Goal: Task Accomplishment & Management: Manage account settings

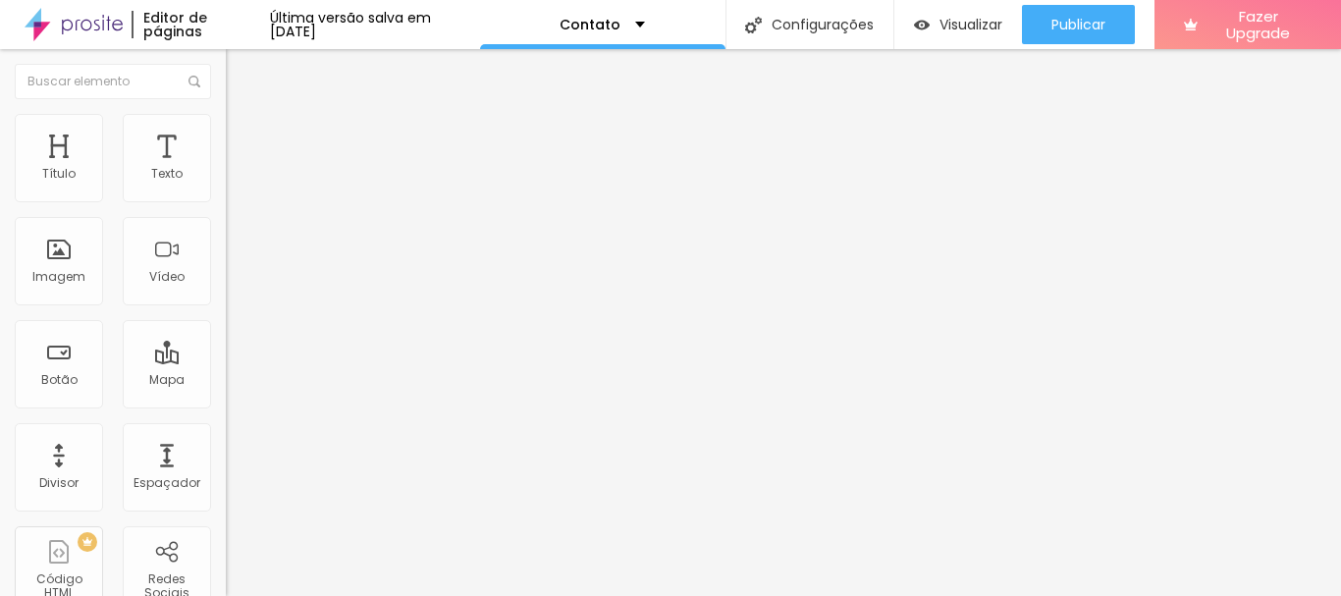
click at [226, 112] on img at bounding box center [235, 103] width 18 height 18
click at [226, 135] on ul "Conteúdo Estilo Avançado" at bounding box center [339, 123] width 226 height 59
click at [226, 129] on li "Estilo" at bounding box center [339, 124] width 226 height 20
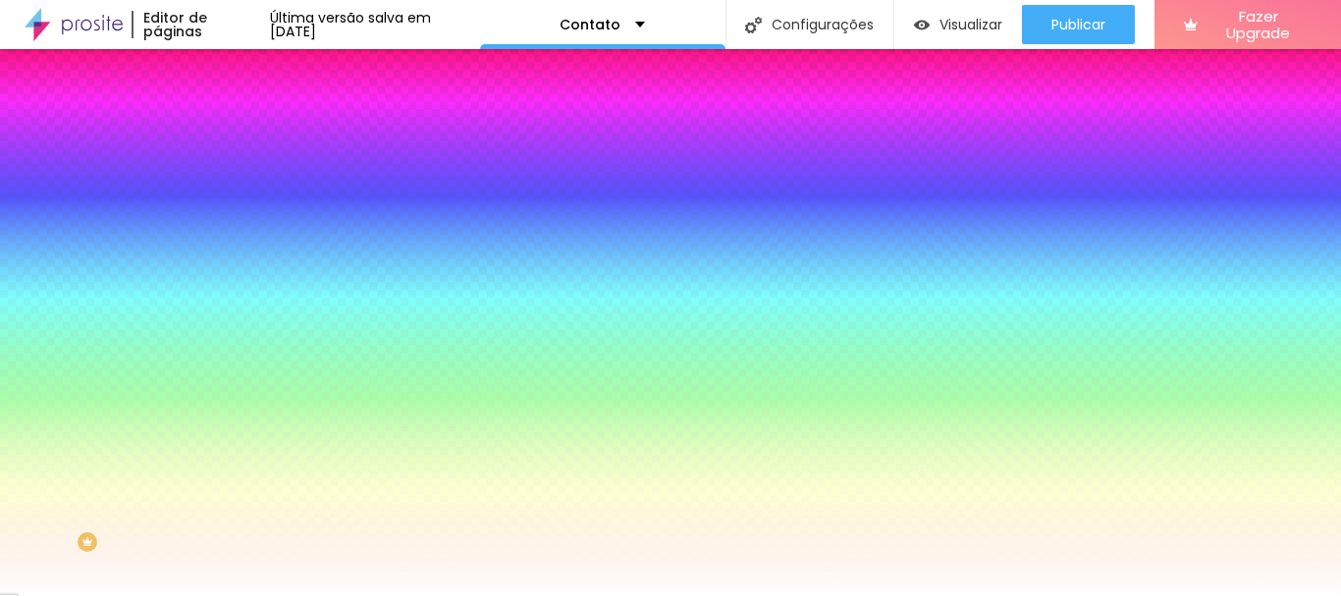
click at [226, 134] on li "Avançado" at bounding box center [339, 144] width 226 height 20
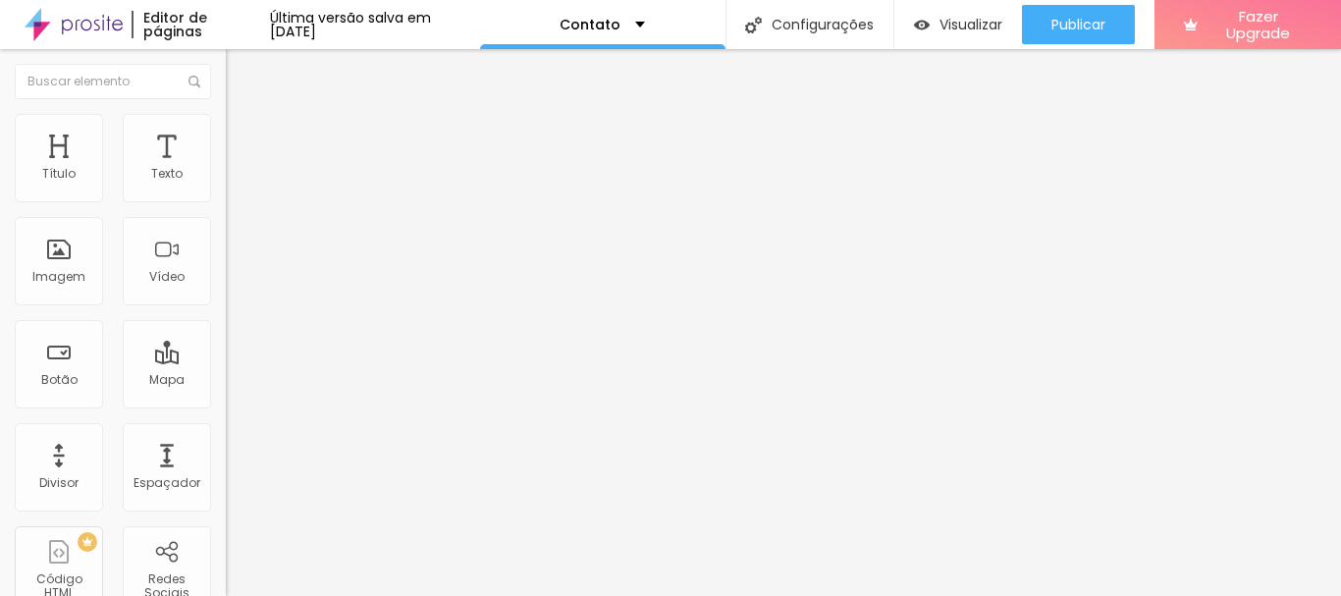
click at [226, 114] on li "Conteúdo" at bounding box center [339, 104] width 226 height 20
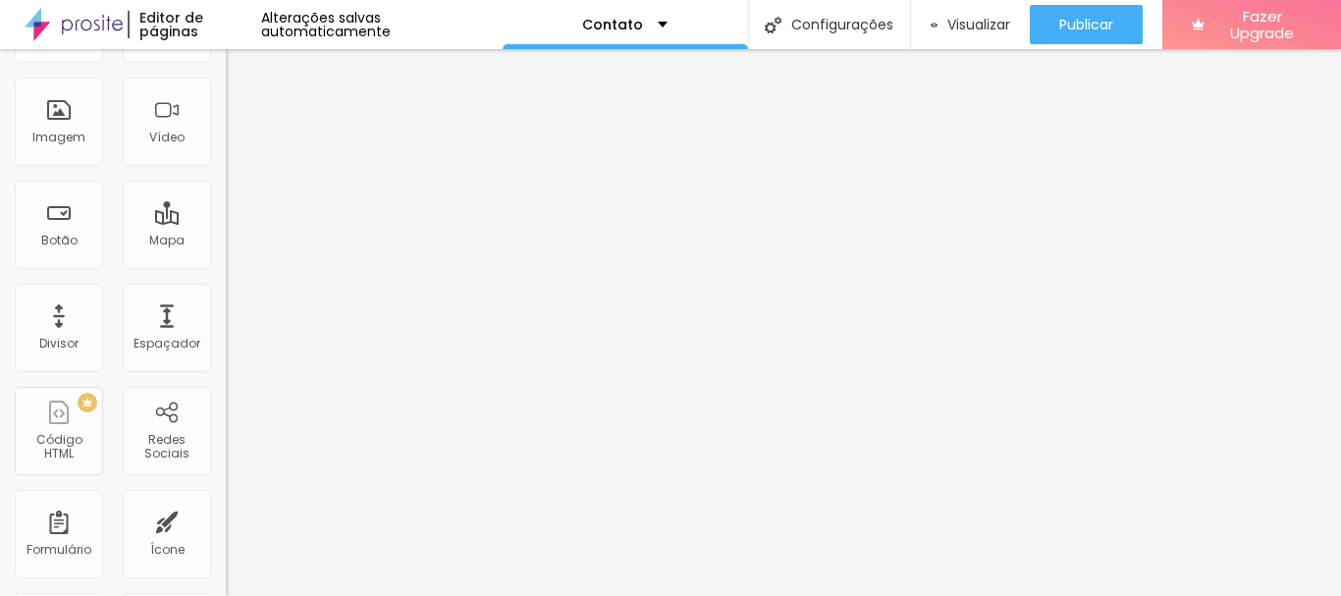
scroll to position [98, 0]
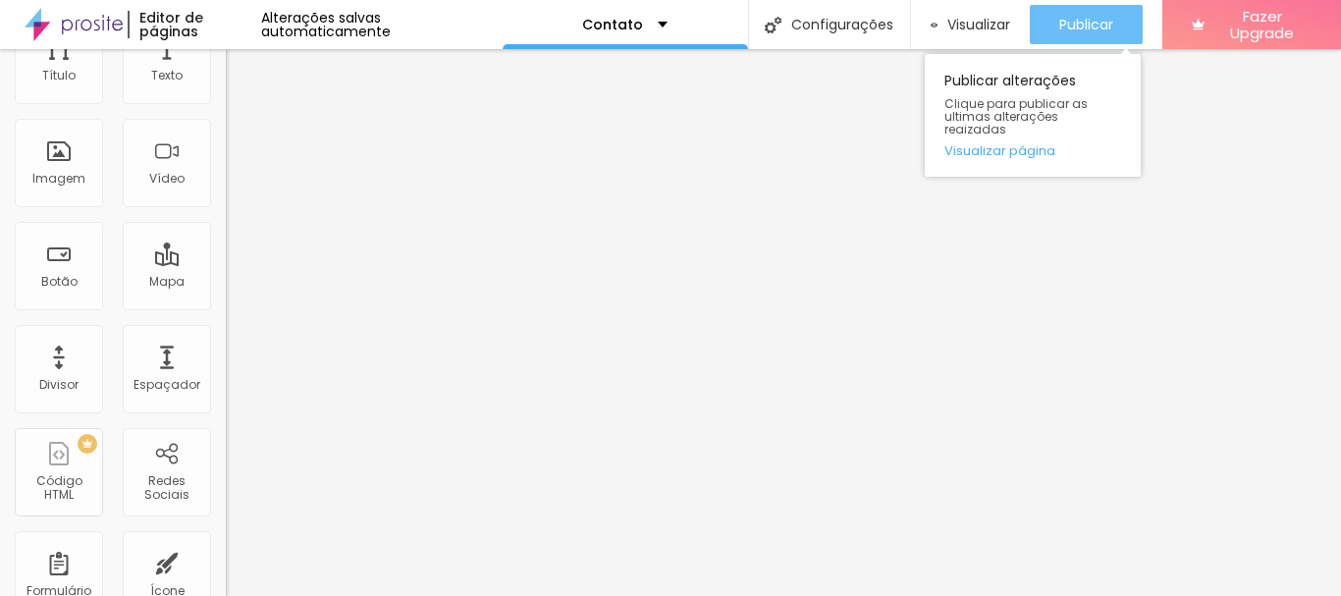
click at [1066, 8] on div "Publicar" at bounding box center [1086, 24] width 54 height 39
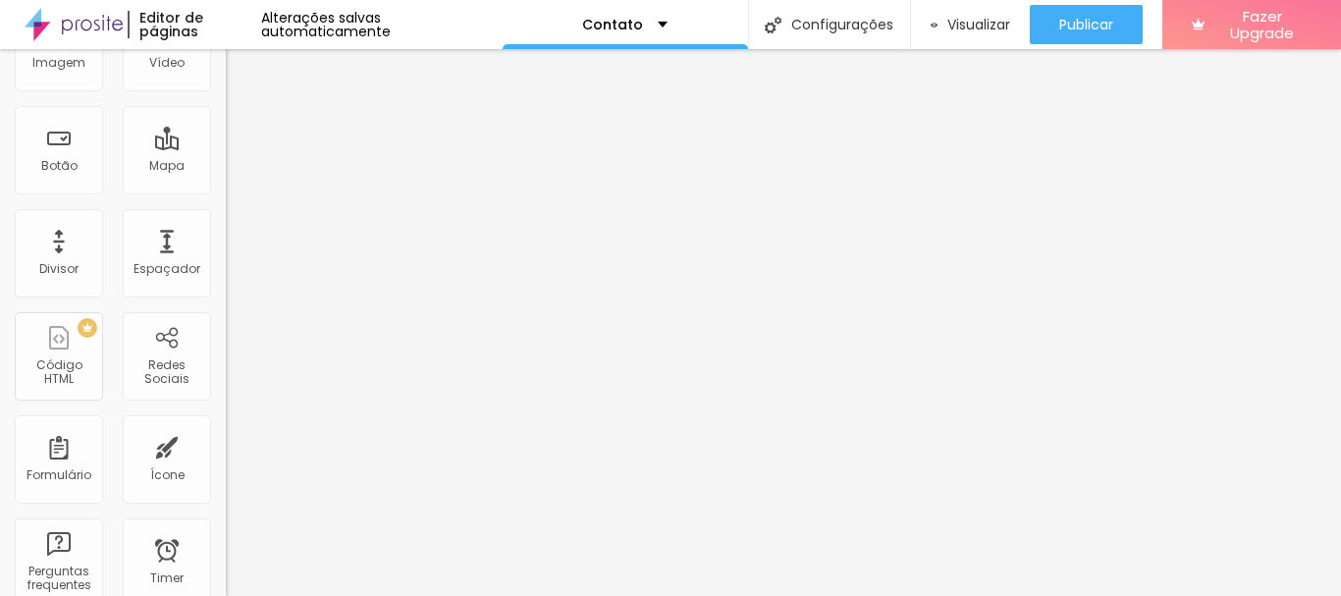
scroll to position [0, 0]
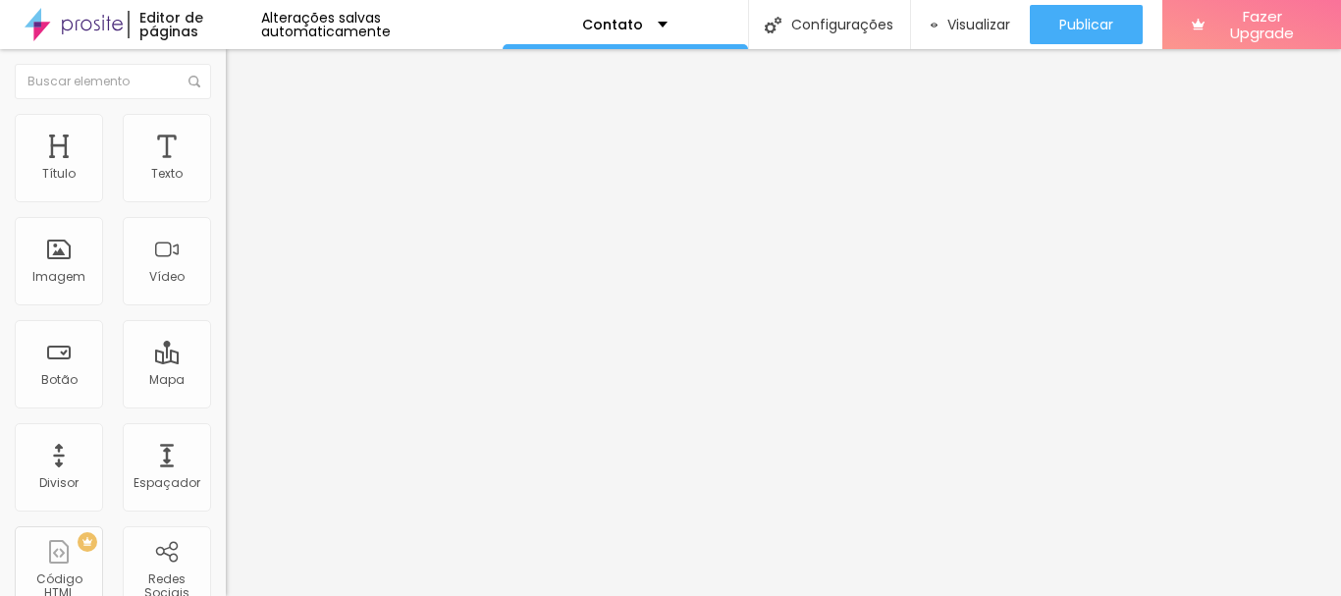
click at [226, 198] on img at bounding box center [233, 205] width 14 height 14
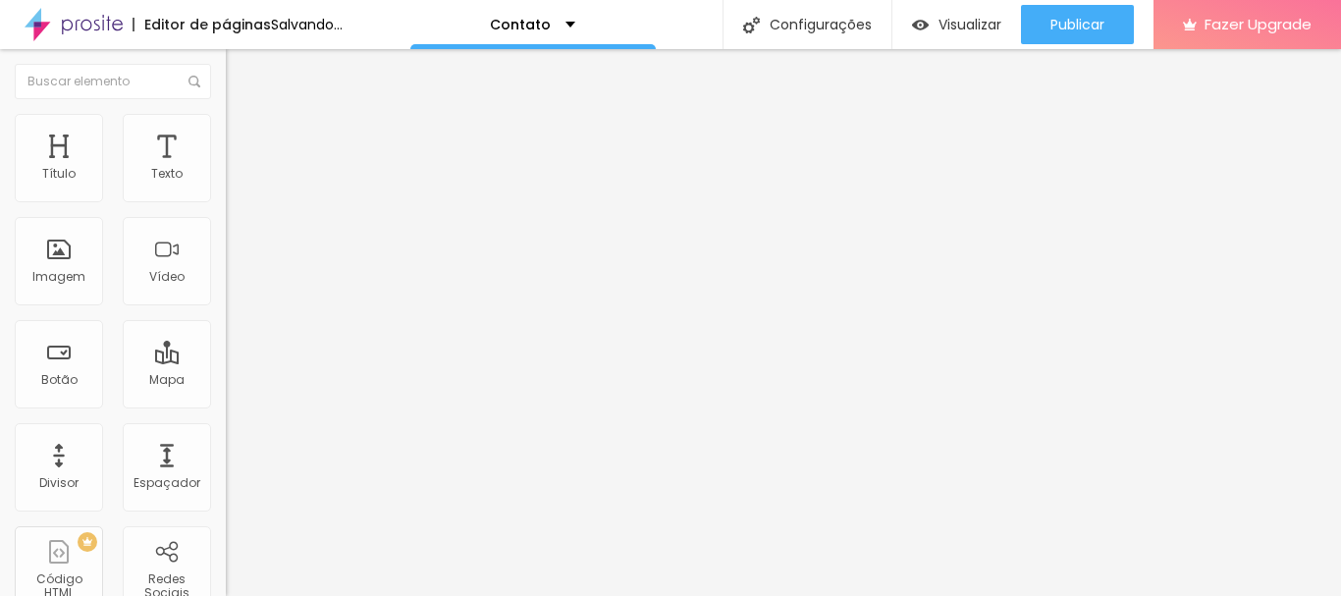
click at [226, 397] on div "Instagram" at bounding box center [339, 403] width 226 height 12
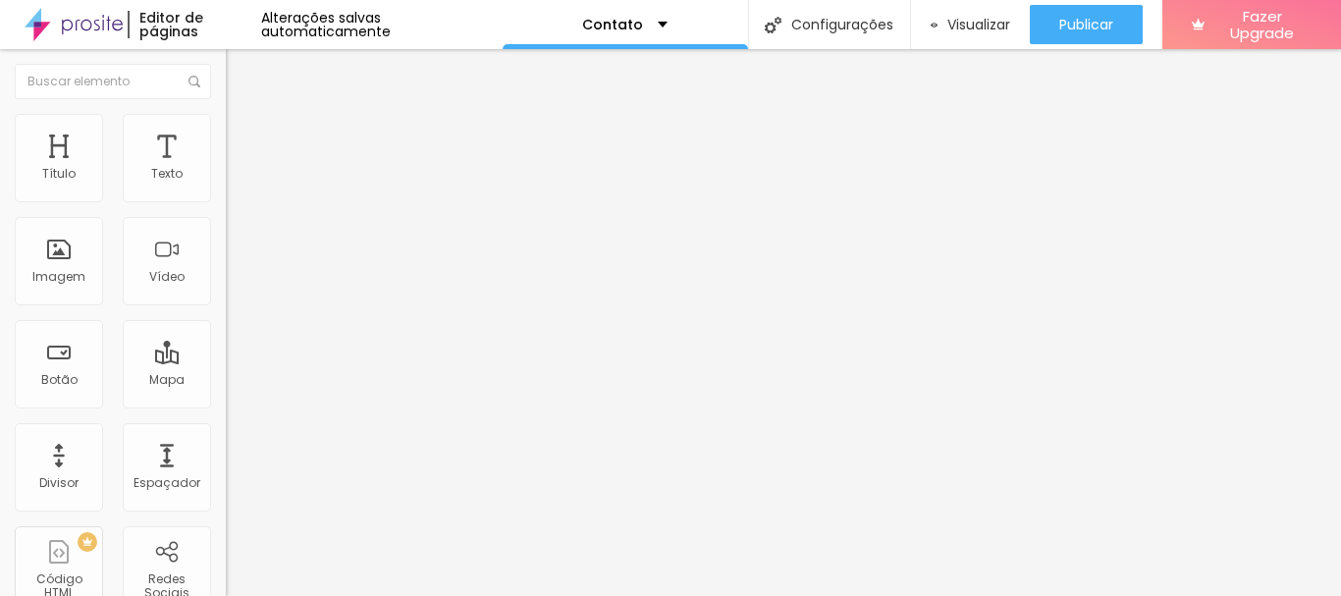
paste input "[URL][DOMAIN_NAME]"
type input "https://[URL][DOMAIN_NAME]"
click at [226, 471] on div "Editar Redes Sociais Conteúdo Estilo Avançado Instagram Rede social Instagram E…" at bounding box center [339, 322] width 226 height 547
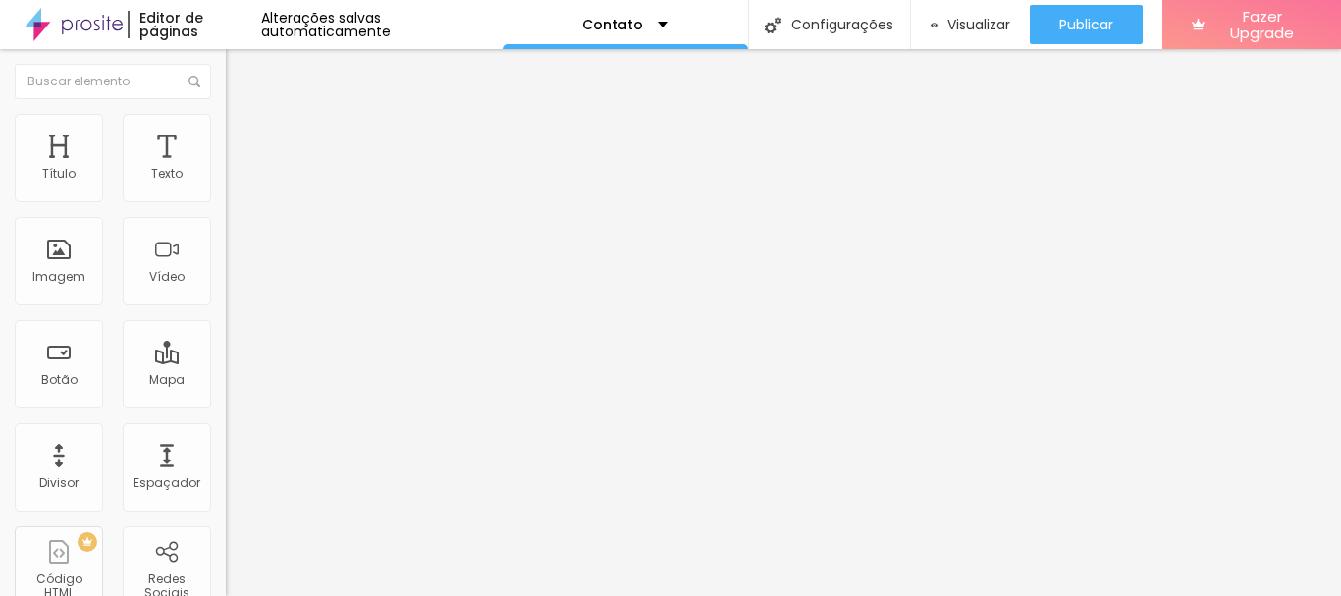
click at [226, 131] on li "Estilo" at bounding box center [339, 124] width 226 height 20
click at [244, 138] on span "Avançado" at bounding box center [276, 146] width 65 height 17
click at [226, 119] on li "Estilo" at bounding box center [339, 124] width 226 height 20
click at [226, 114] on li "Conteúdo" at bounding box center [339, 104] width 226 height 20
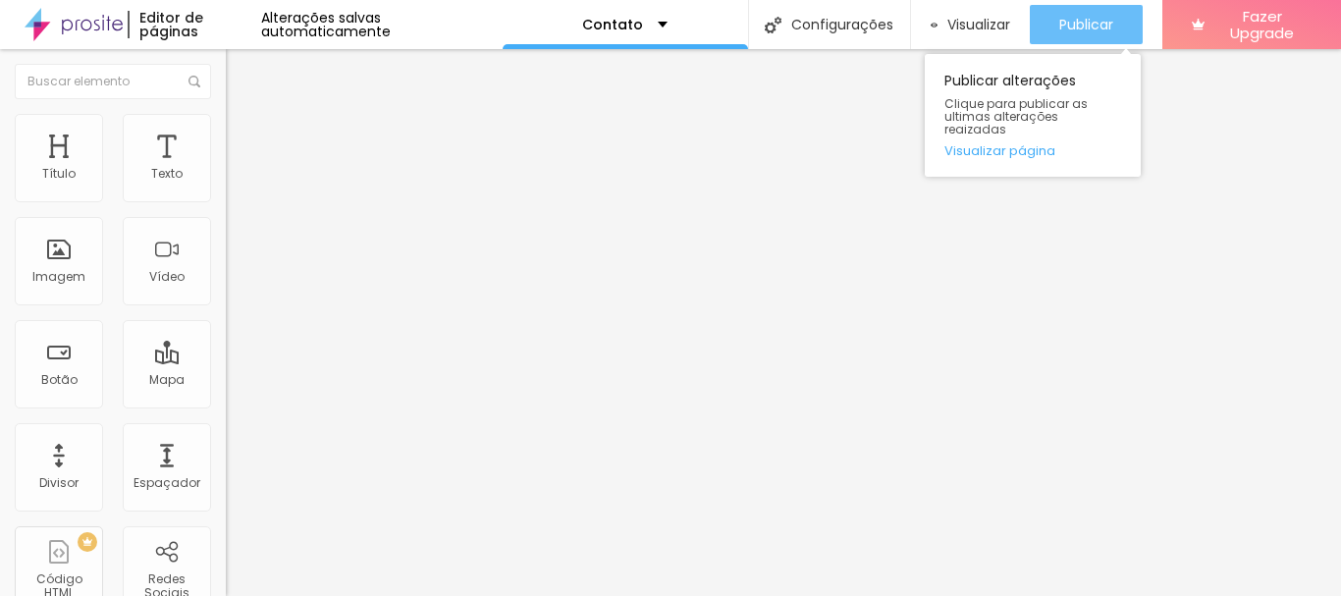
click at [1035, 40] on button "Publicar" at bounding box center [1086, 24] width 113 height 39
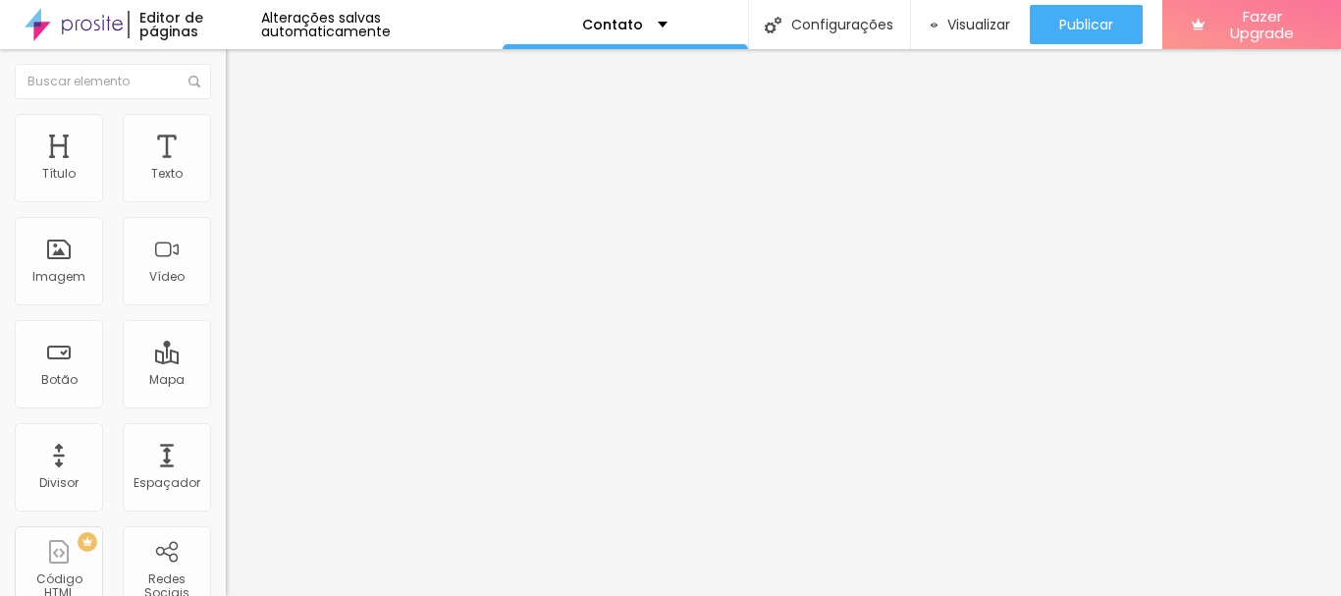
click at [226, 197] on div "Instagram" at bounding box center [339, 288] width 226 height 271
drag, startPoint x: 124, startPoint y: 316, endPoint x: 75, endPoint y: 304, distance: 50.5
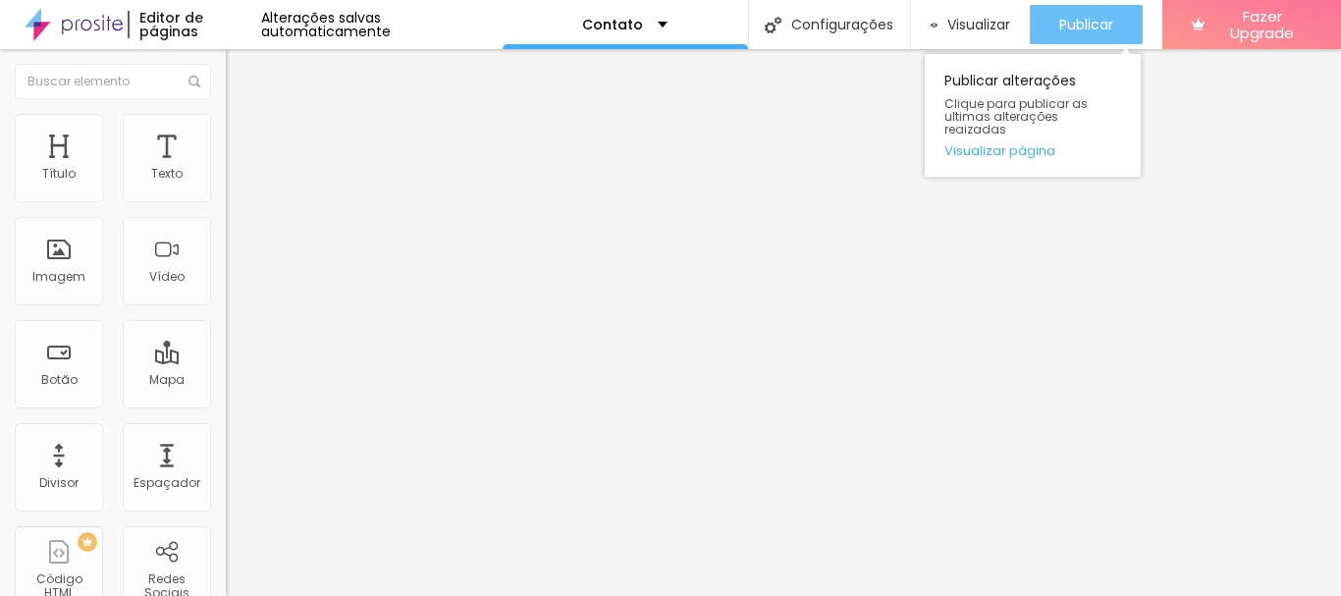
type input "[URL][DOMAIN_NAME]"
click at [1082, 28] on span "Publicar" at bounding box center [1086, 25] width 54 height 16
click at [1059, 19] on span "Publicar" at bounding box center [1086, 25] width 54 height 16
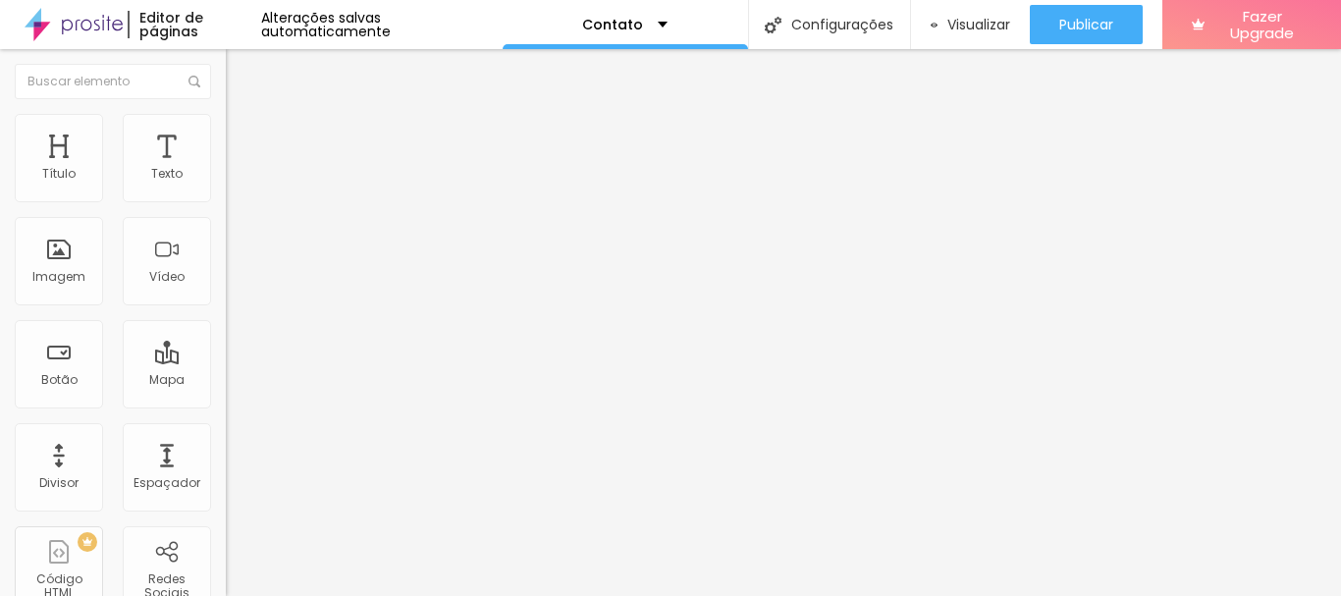
click at [241, 75] on div "Editar Redes Sociais" at bounding box center [323, 72] width 165 height 16
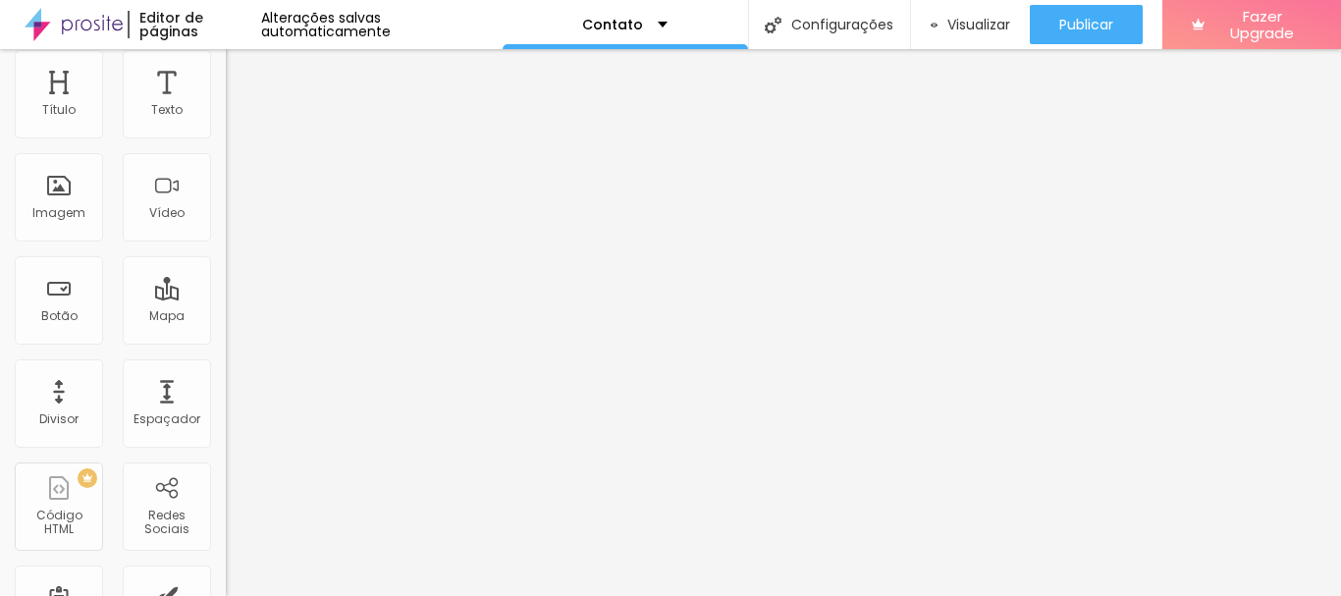
scroll to position [98, 0]
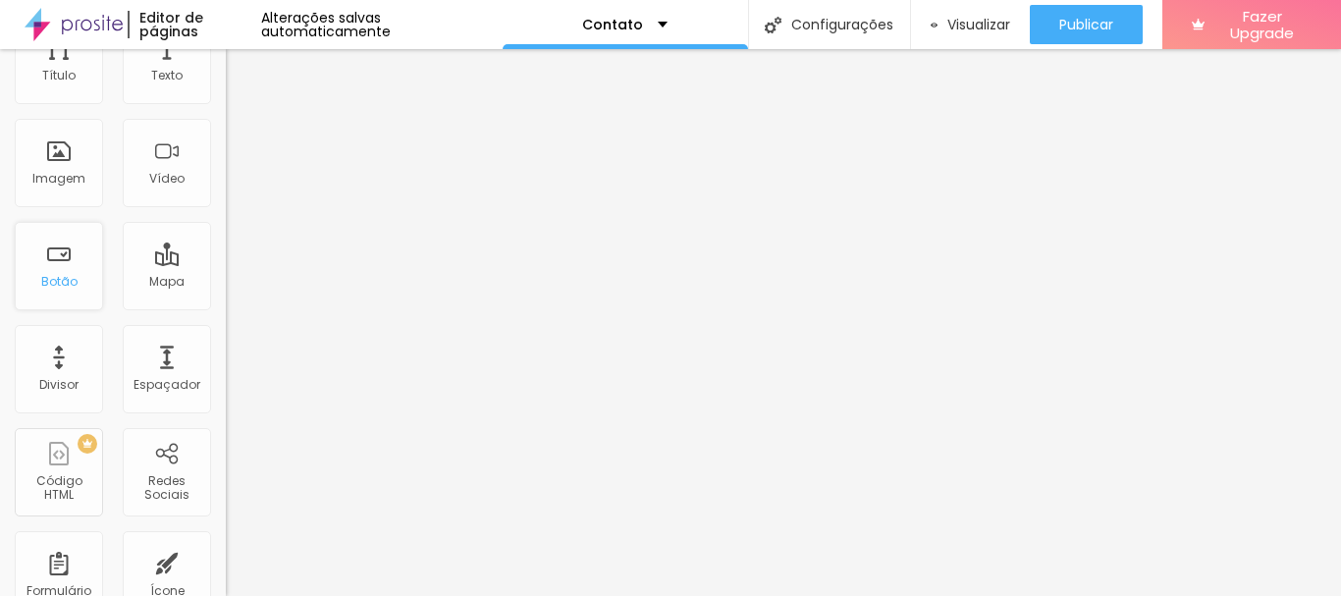
click at [77, 266] on div "Botão" at bounding box center [59, 266] width 88 height 88
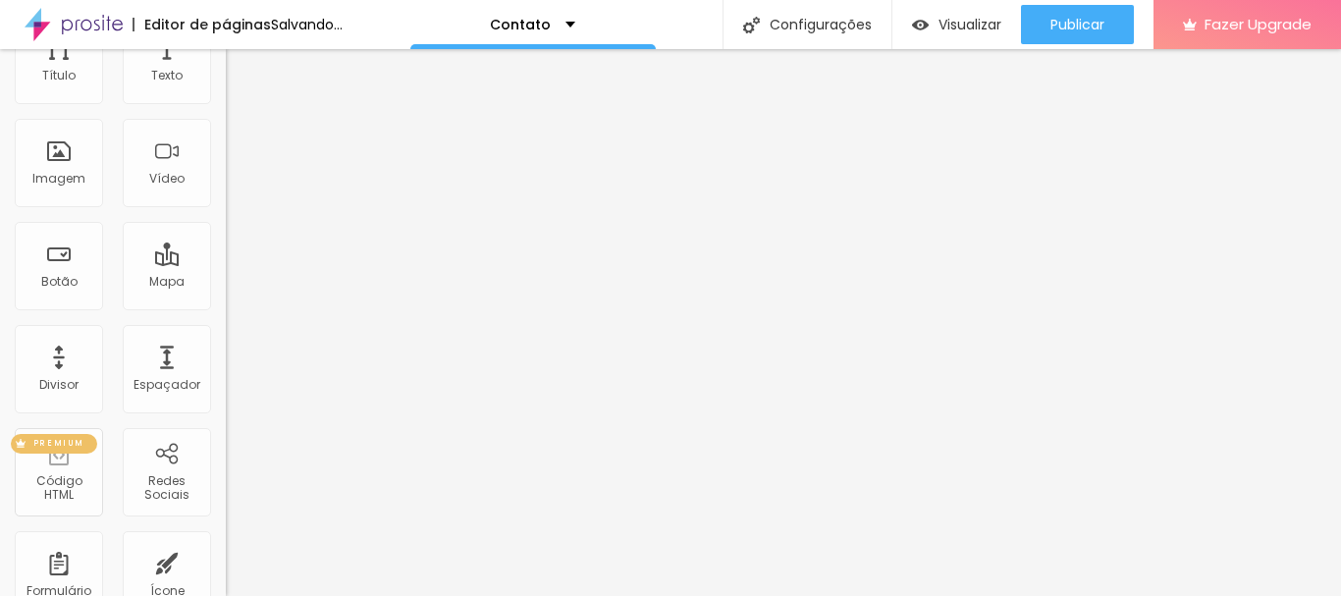
scroll to position [0, 0]
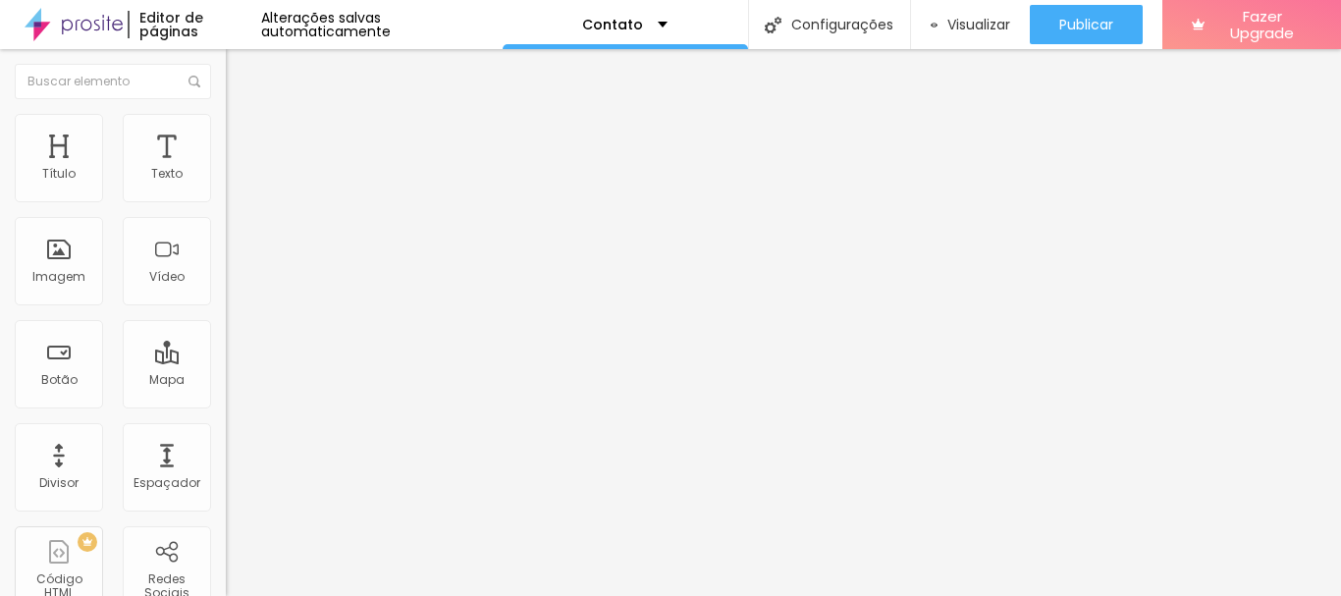
click at [97, 28] on img at bounding box center [74, 24] width 98 height 49
click at [83, 365] on div "Botão" at bounding box center [59, 364] width 88 height 88
drag, startPoint x: 40, startPoint y: 284, endPoint x: 110, endPoint y: 325, distance: 81.0
drag, startPoint x: 110, startPoint y: 325, endPoint x: 0, endPoint y: 224, distance: 149.4
click at [0, 224] on div "Título Texto Imagem Vídeo Botão Mapa Divisor Espaçador PREMIUM Código HTML Rede…" at bounding box center [113, 578] width 226 height 928
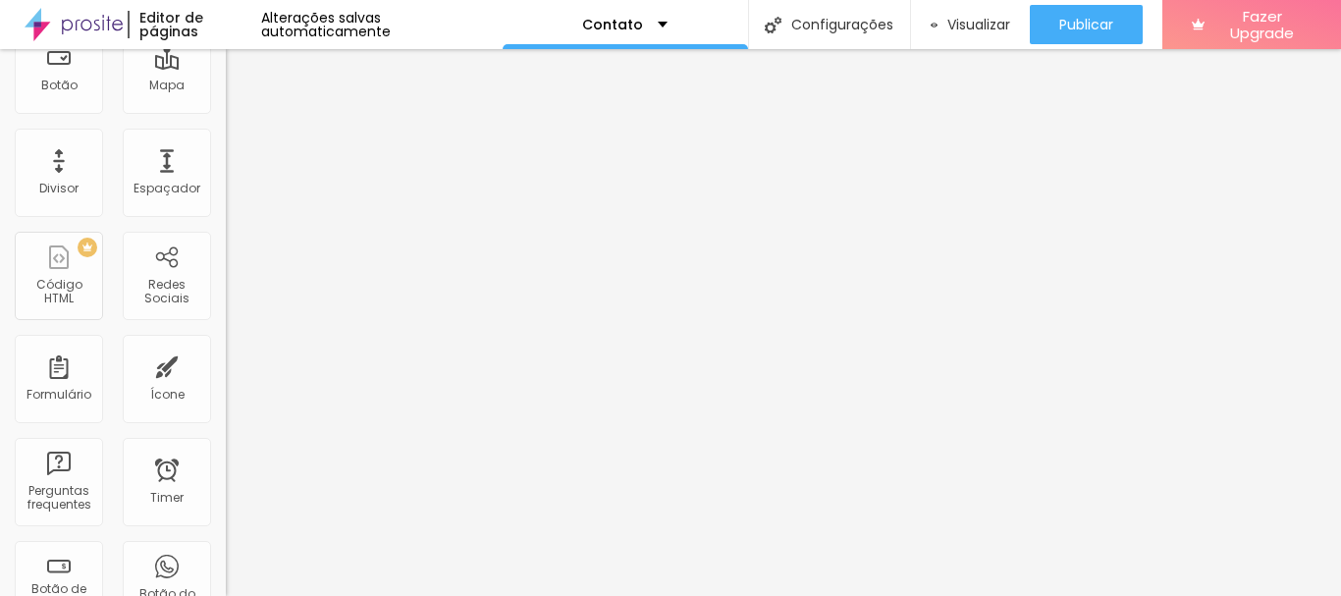
scroll to position [393, 0]
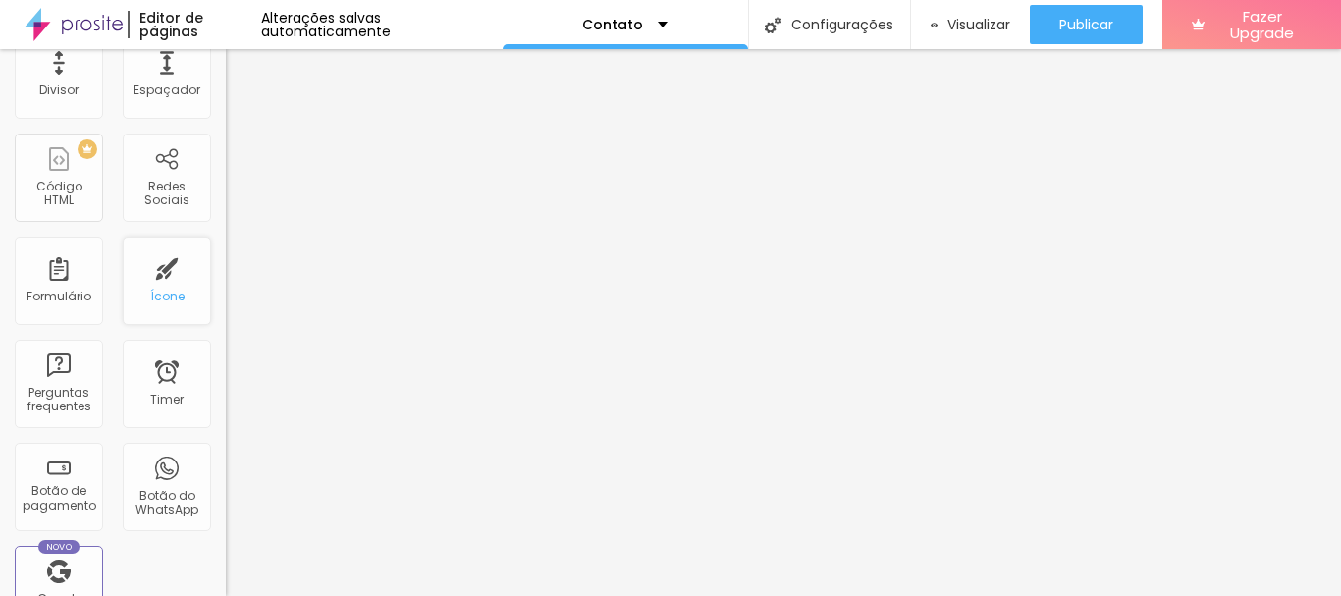
click at [149, 306] on div "Ícone" at bounding box center [167, 281] width 88 height 88
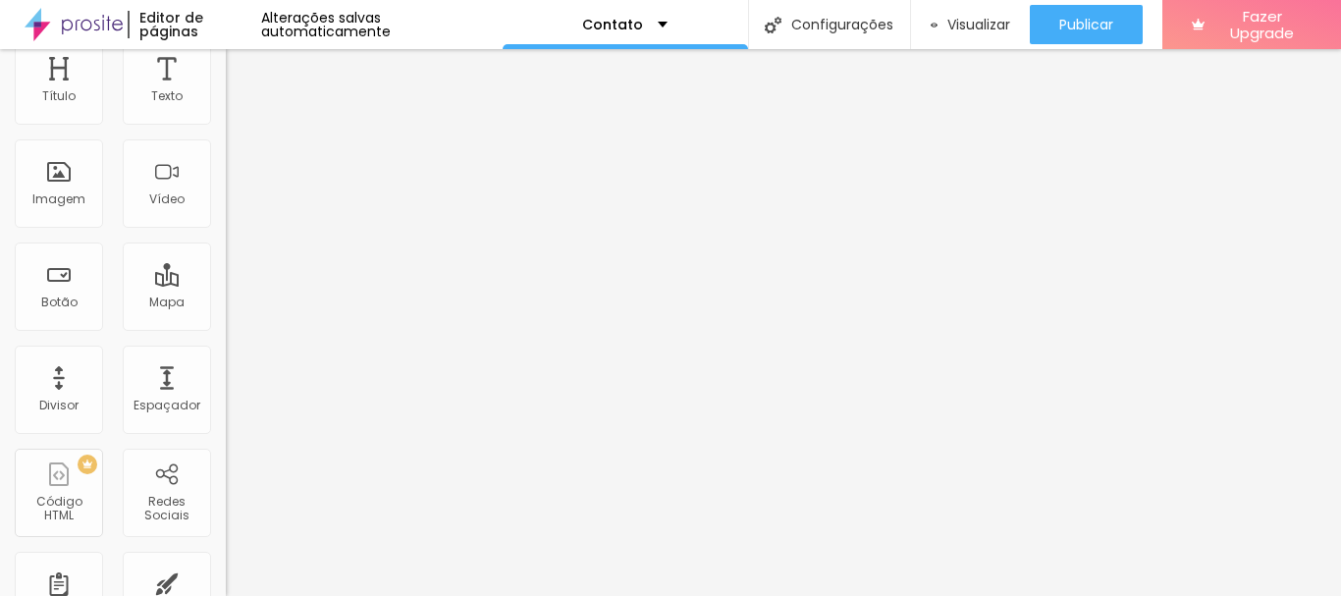
scroll to position [0, 0]
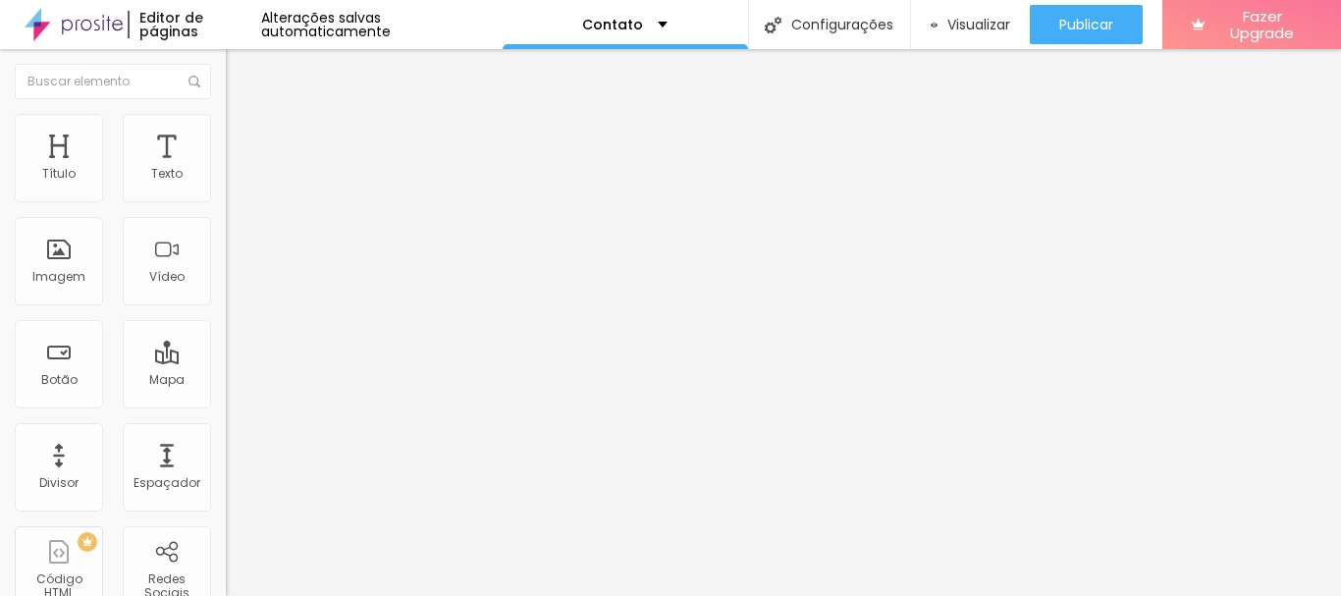
click at [244, 134] on span "Estilo" at bounding box center [259, 127] width 30 height 17
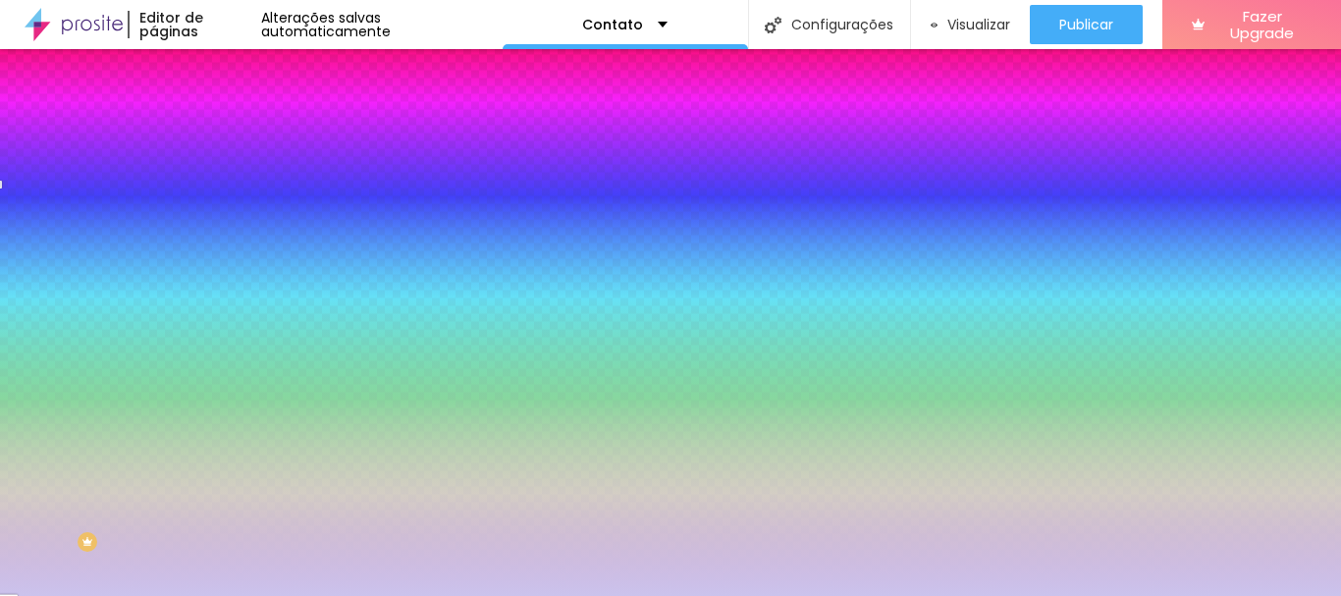
click at [234, 320] on img at bounding box center [240, 326] width 12 height 12
radio input "false"
radio input "true"
click at [244, 138] on span "Avançado" at bounding box center [276, 146] width 65 height 17
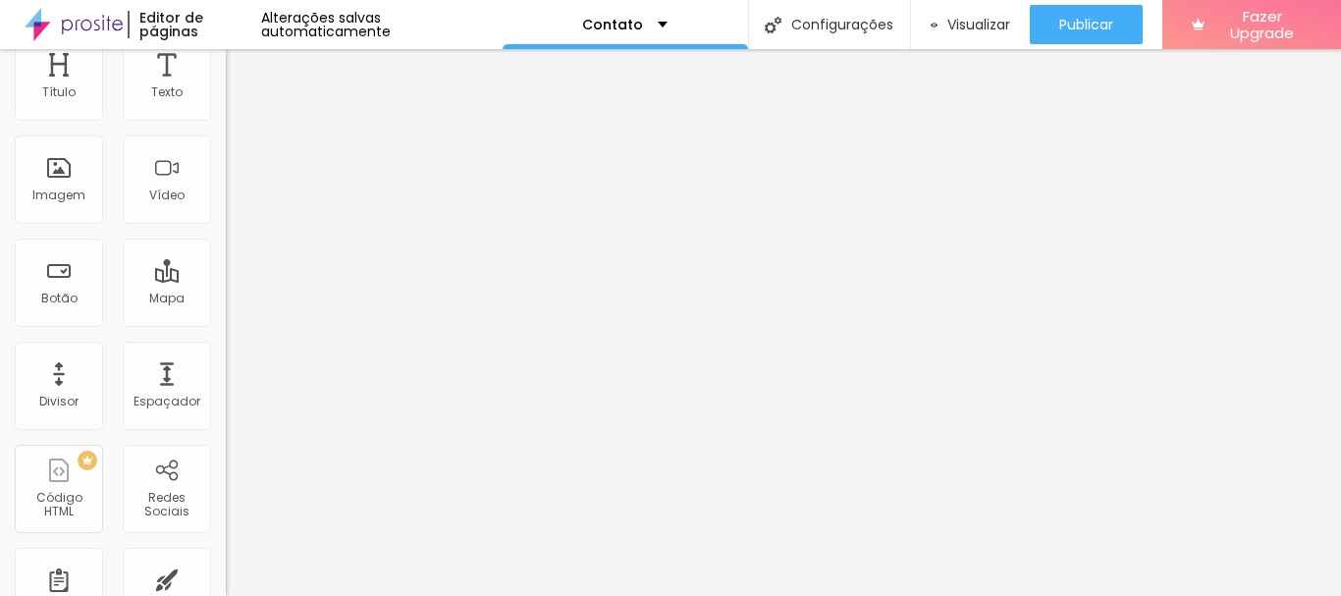
scroll to position [47, 0]
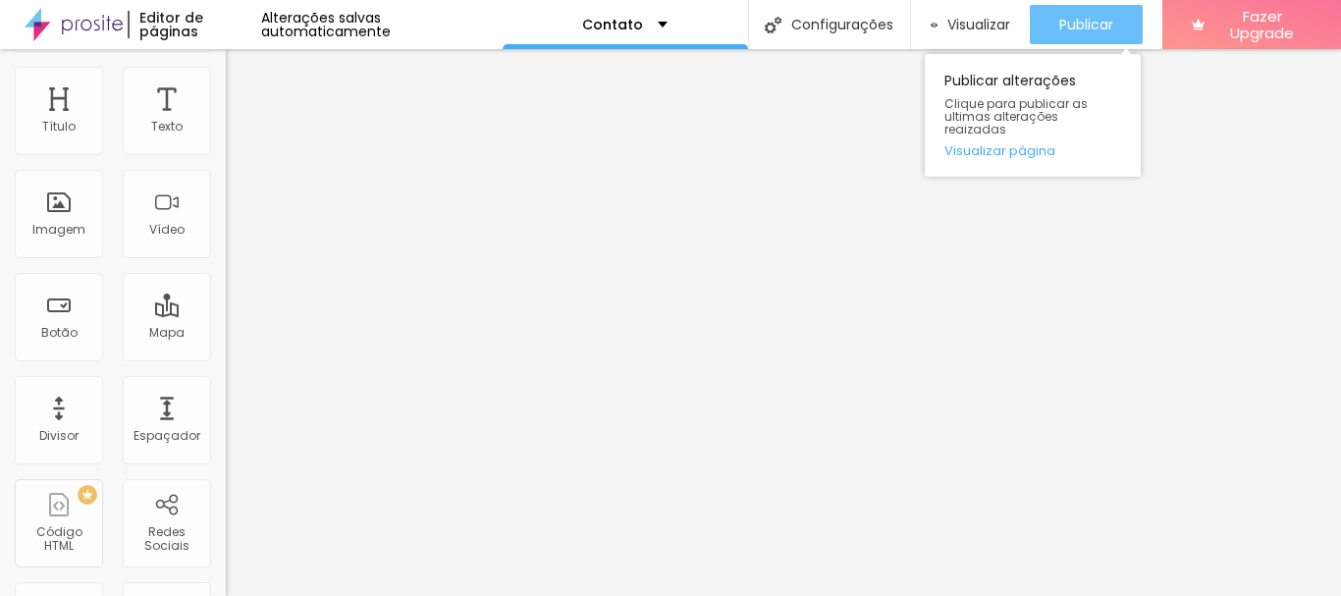
click at [1045, 36] on button "Publicar" at bounding box center [1086, 24] width 113 height 39
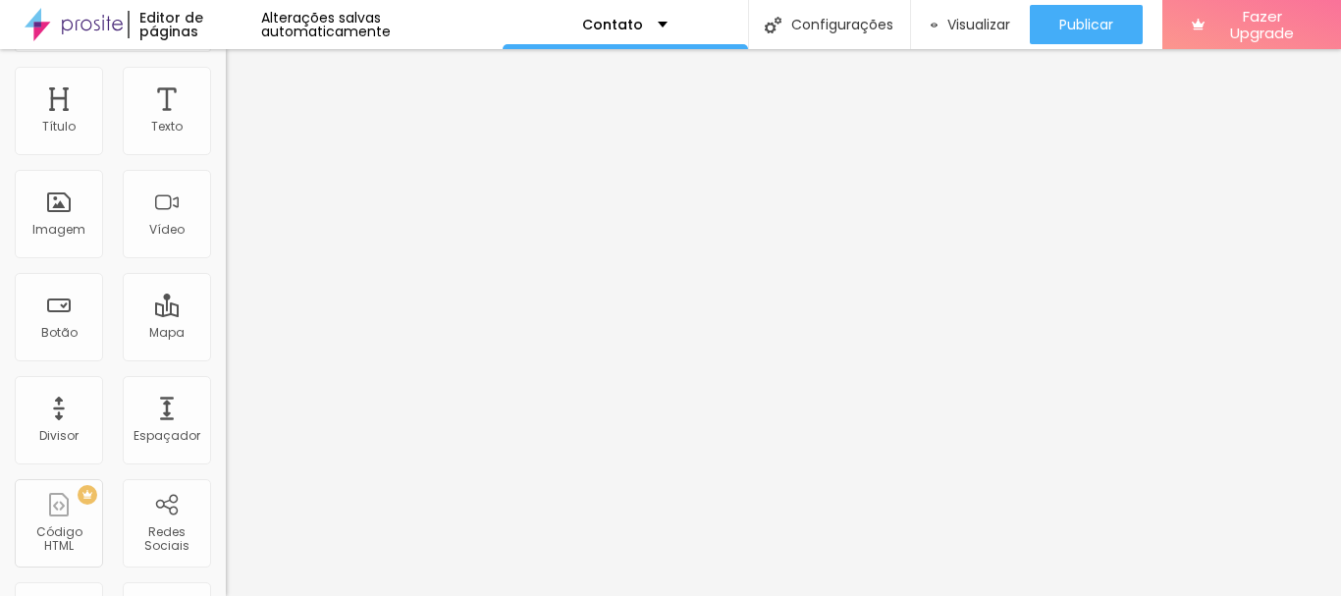
scroll to position [0, 0]
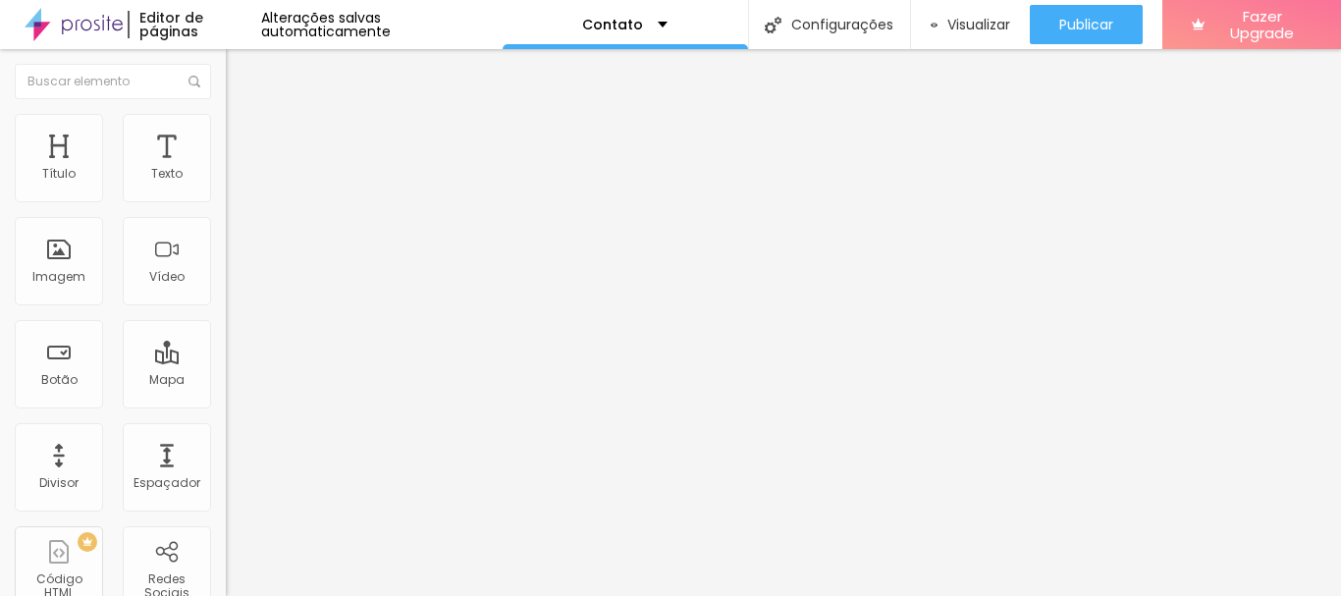
click at [238, 185] on input "25 de agosto de 2025 às 20:20" at bounding box center [283, 175] width 90 height 20
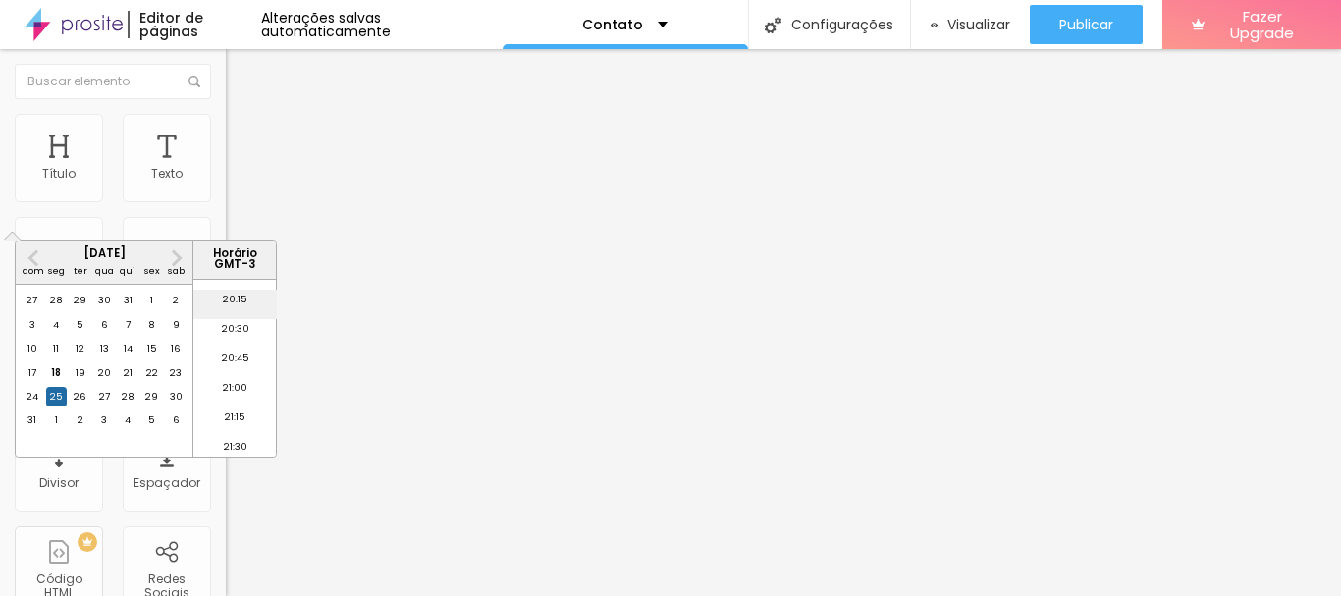
scroll to position [2410, 0]
click at [59, 406] on div "25" at bounding box center [56, 397] width 20 height 20
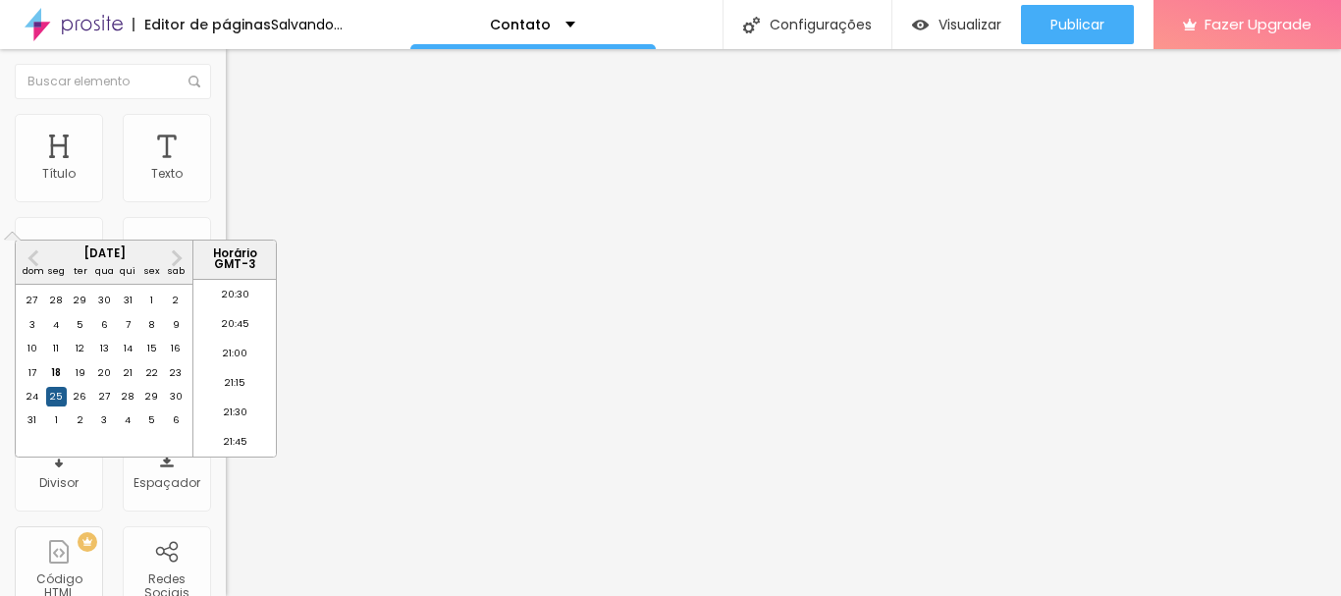
click at [59, 406] on div "25" at bounding box center [56, 397] width 20 height 20
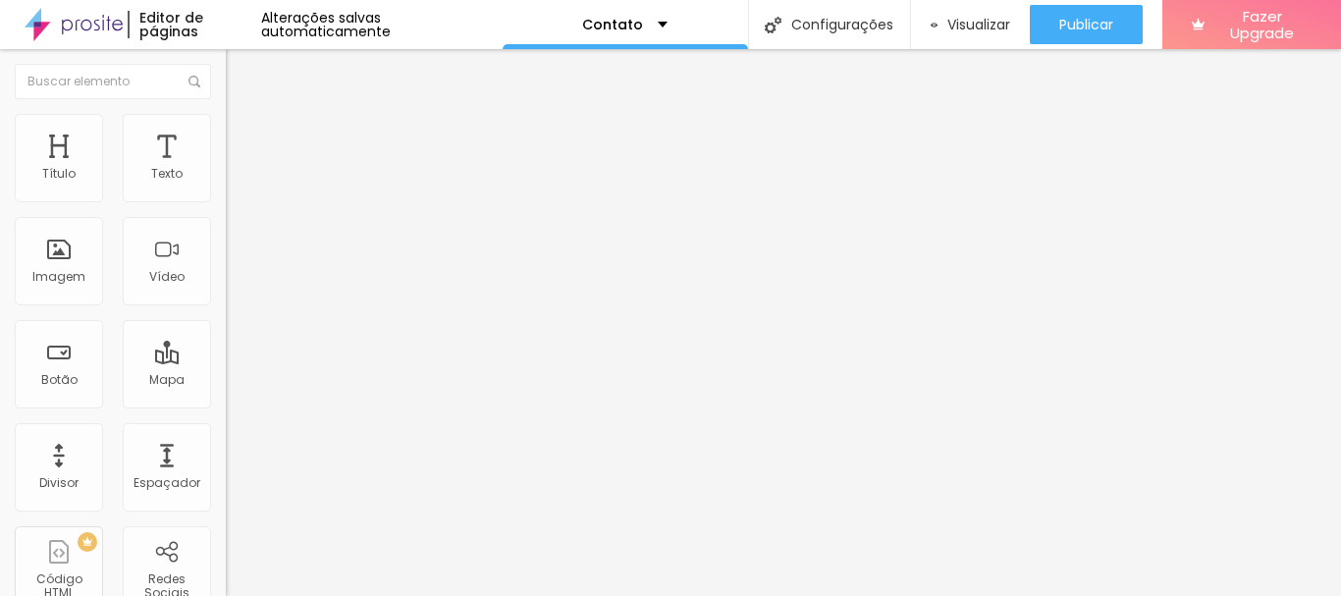
click at [238, 185] on input "25 de agosto de 2025 às 20:20" at bounding box center [283, 175] width 90 height 20
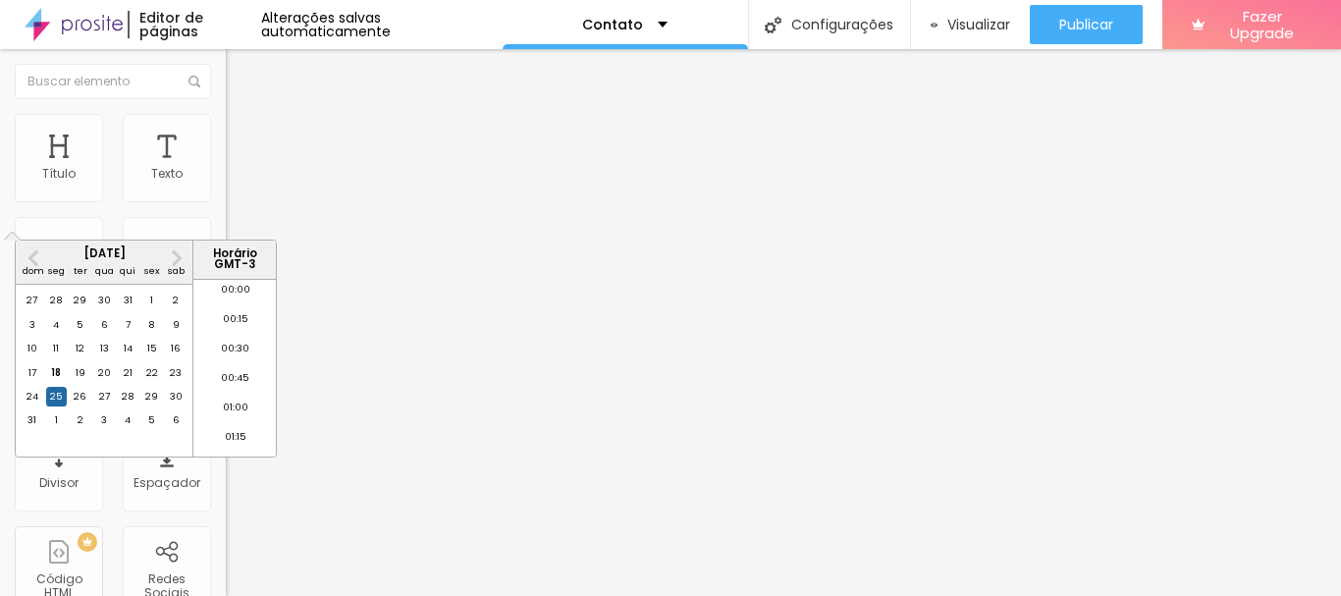
scroll to position [2312, 0]
click at [228, 378] on li "20:15" at bounding box center [234, 367] width 83 height 29
type input "25 de agosto de 2025 às 20:15"
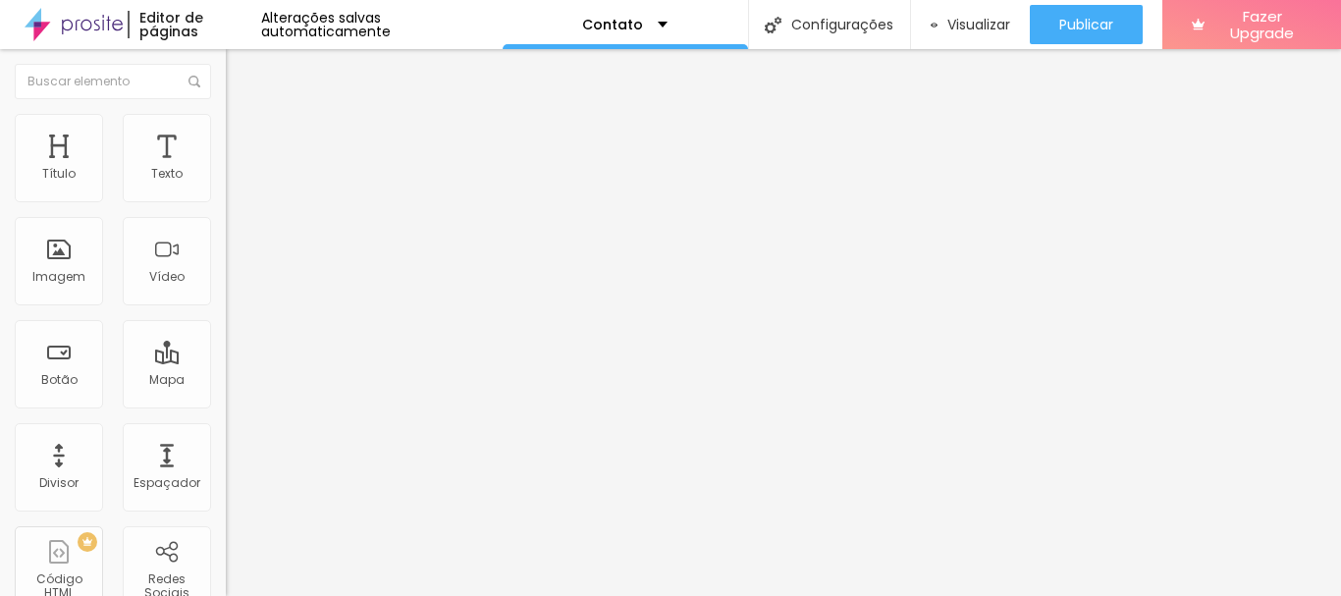
click at [226, 206] on img at bounding box center [231, 201] width 10 height 10
click at [226, 291] on div at bounding box center [339, 285] width 226 height 12
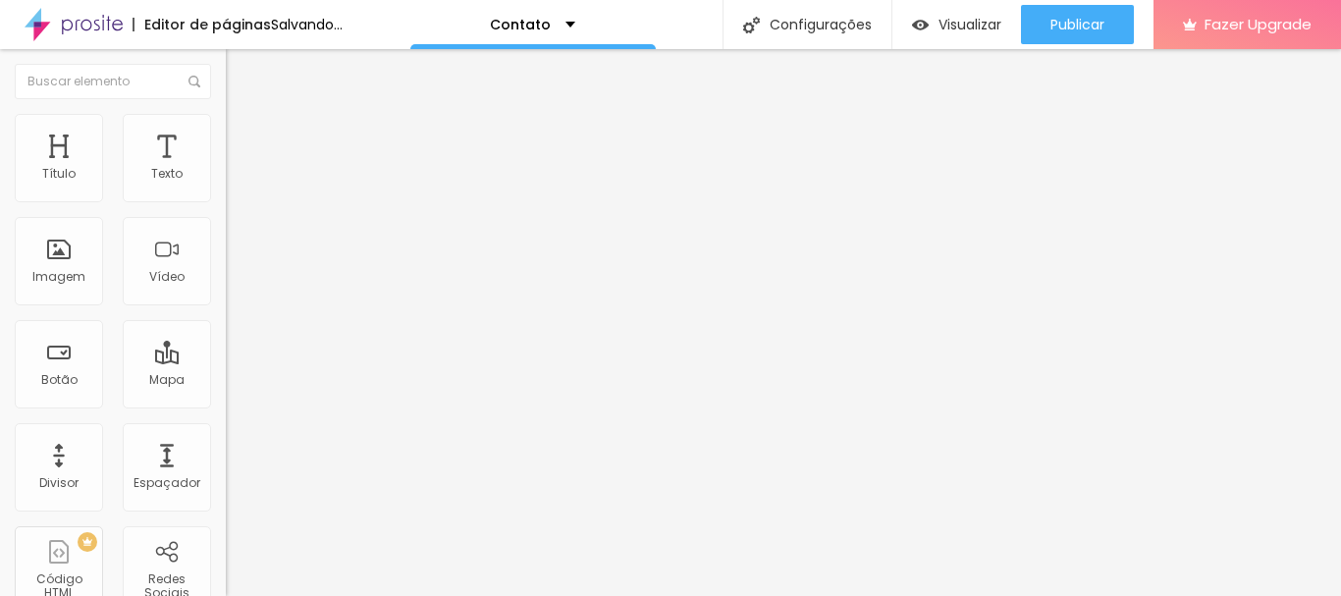
click at [226, 226] on img at bounding box center [231, 221] width 10 height 10
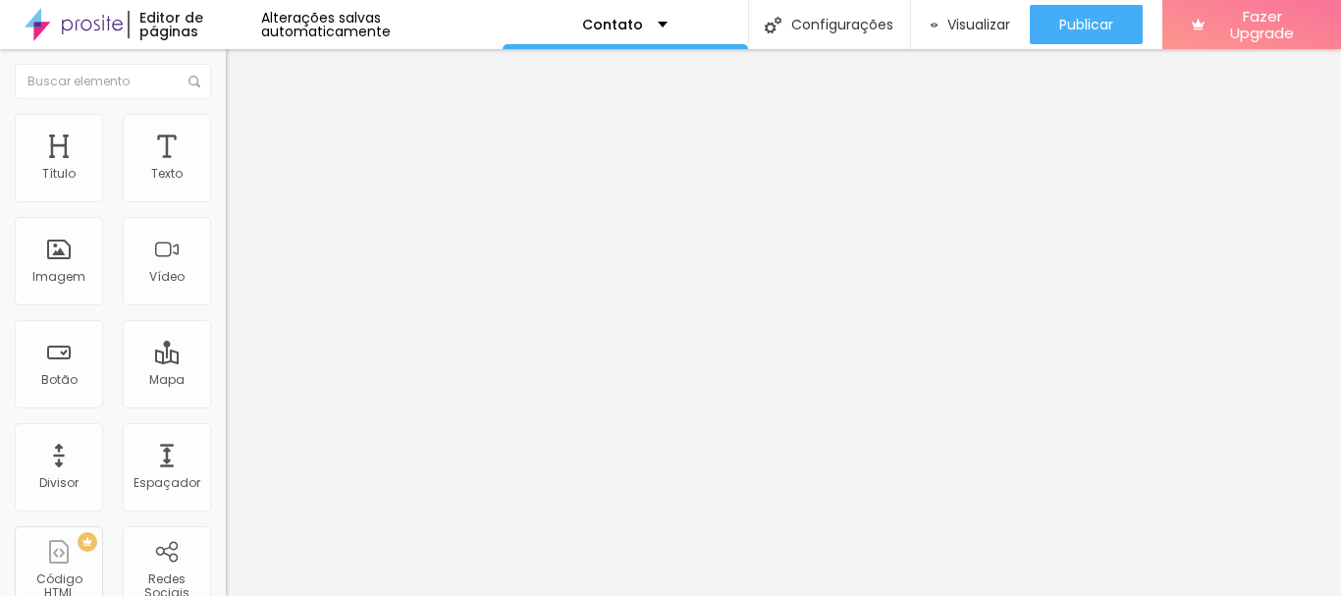
click at [226, 245] on img at bounding box center [231, 241] width 10 height 10
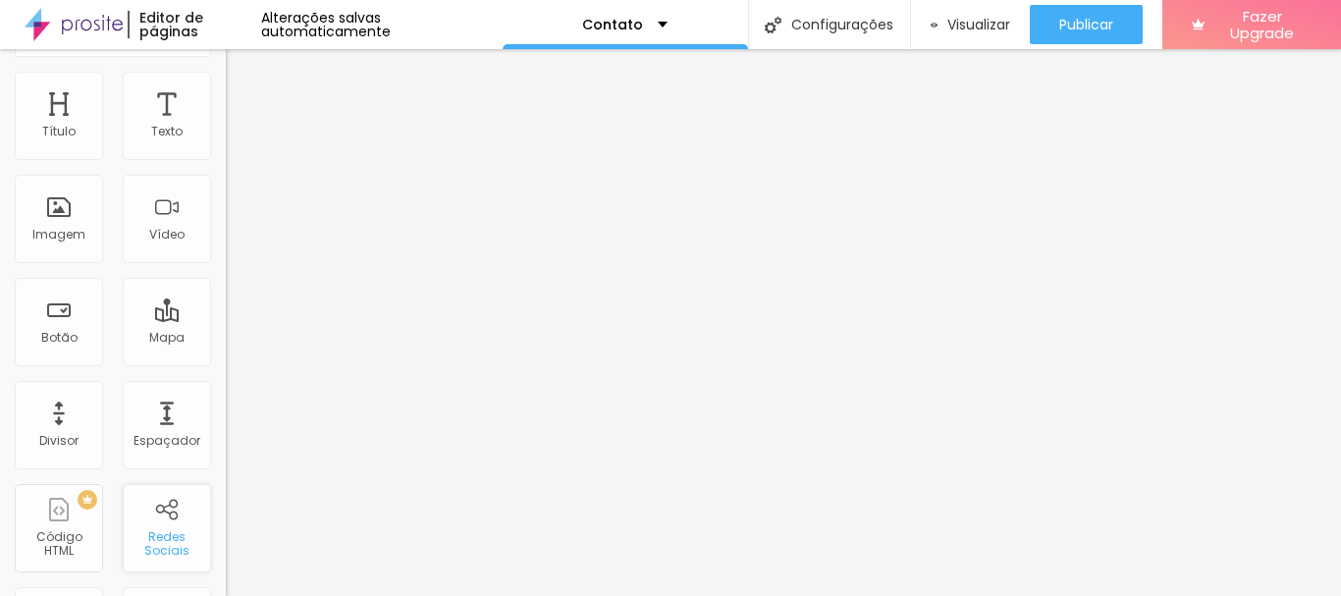
scroll to position [0, 0]
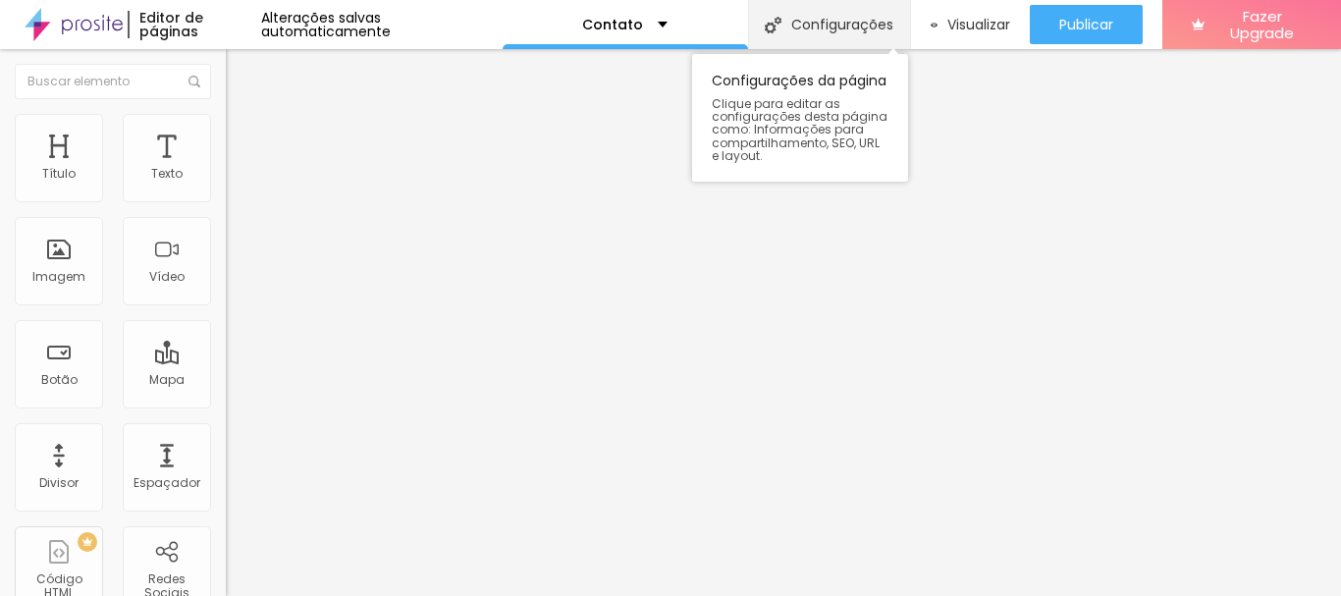
click at [790, 33] on div "Configurações" at bounding box center [829, 24] width 162 height 49
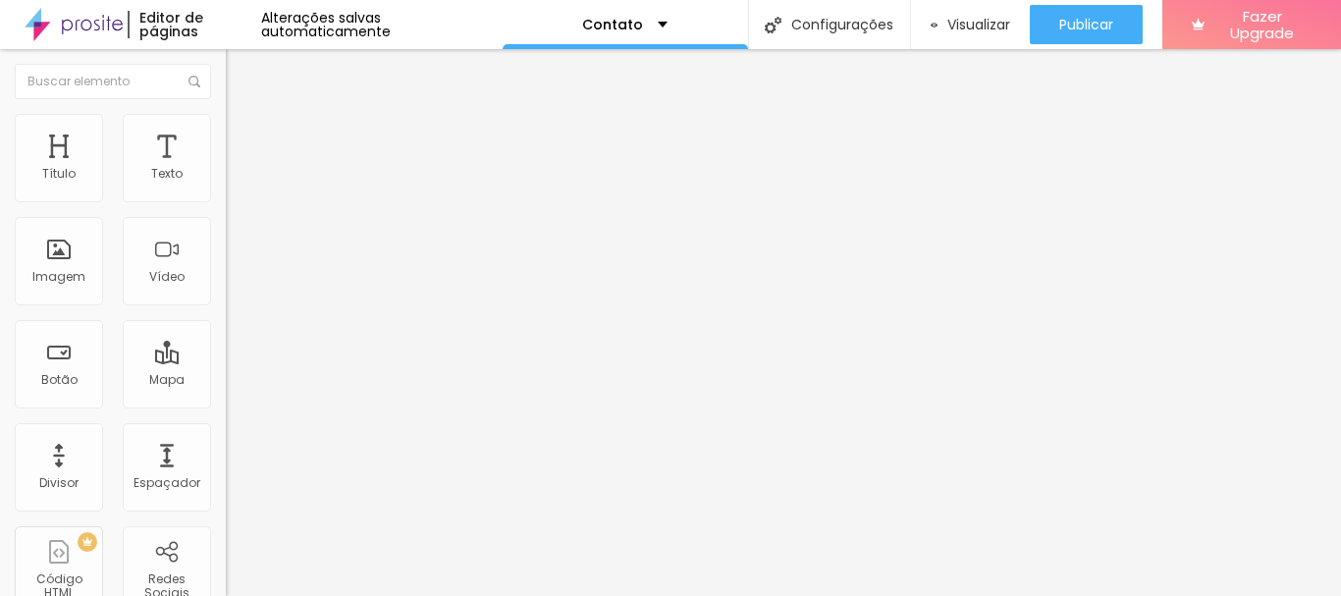
type textarea "Foto, fotografia, ensaio, gestante, aniversário, corporativo"
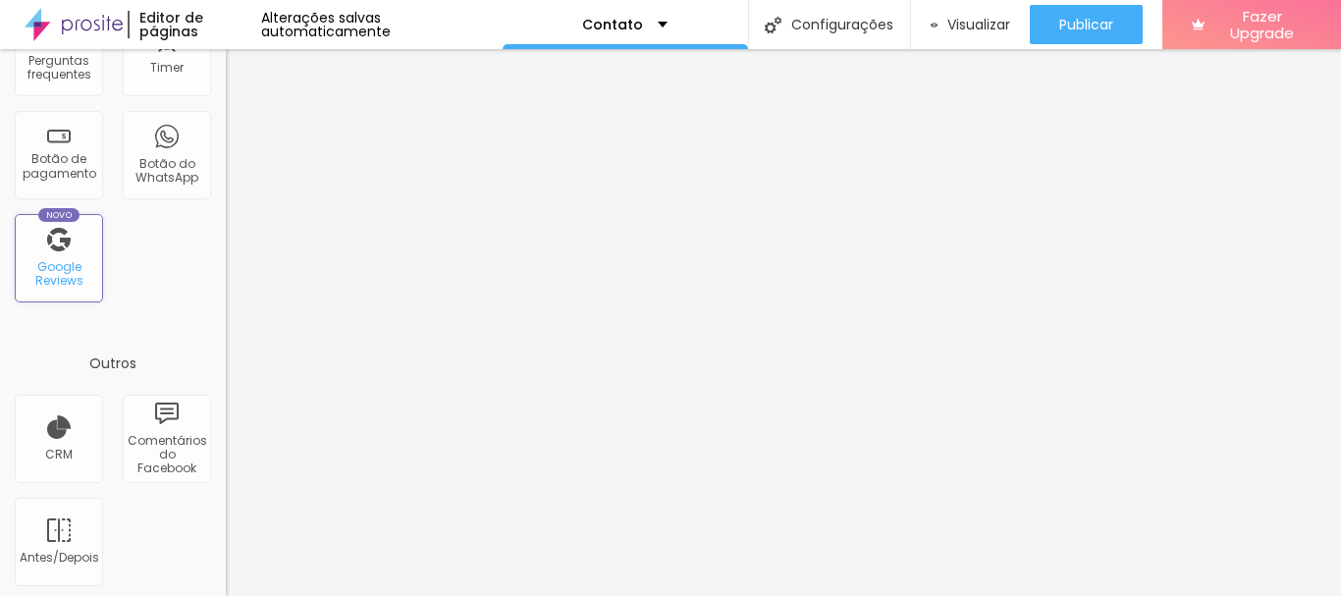
scroll to position [730, 0]
click at [34, 411] on div "CRM" at bounding box center [59, 434] width 88 height 88
click at [55, 423] on div "CRM" at bounding box center [59, 434] width 88 height 88
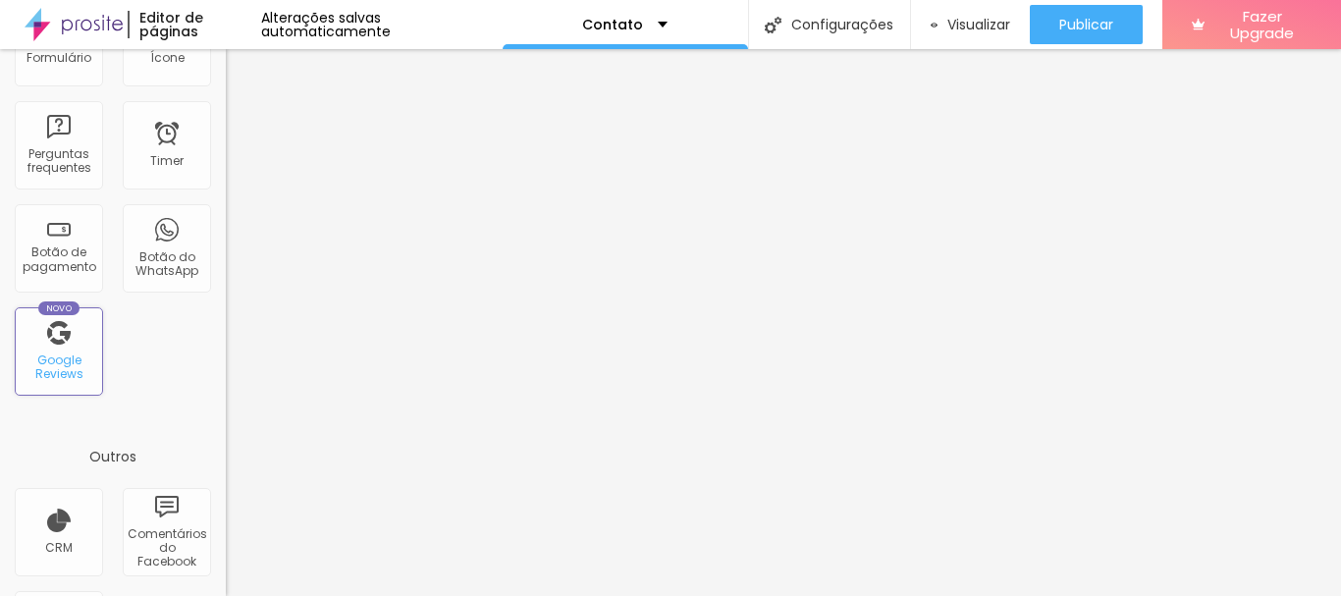
scroll to position [0, 0]
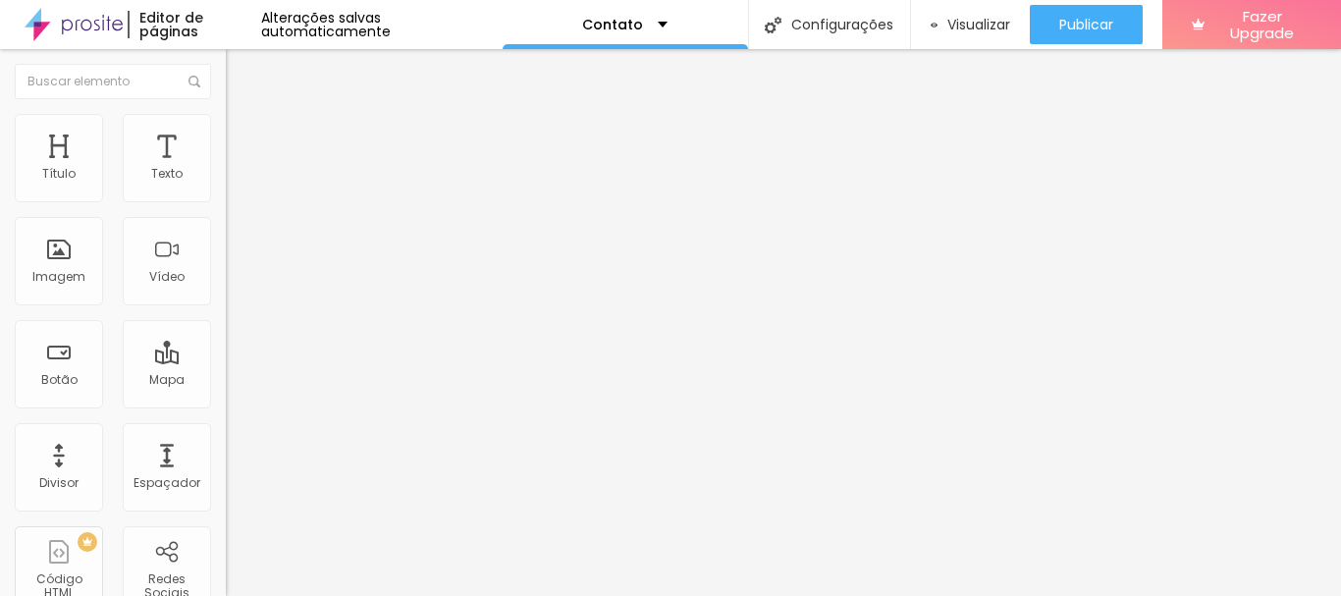
click at [226, 393] on input at bounding box center [359, 403] width 267 height 20
click at [226, 393] on input "Souza Thiago Fotografia" at bounding box center [359, 403] width 267 height 20
click at [226, 393] on input "SouzaThiago Fotografia" at bounding box center [359, 403] width 267 height 20
type input "SouzaThiagoFotografia"
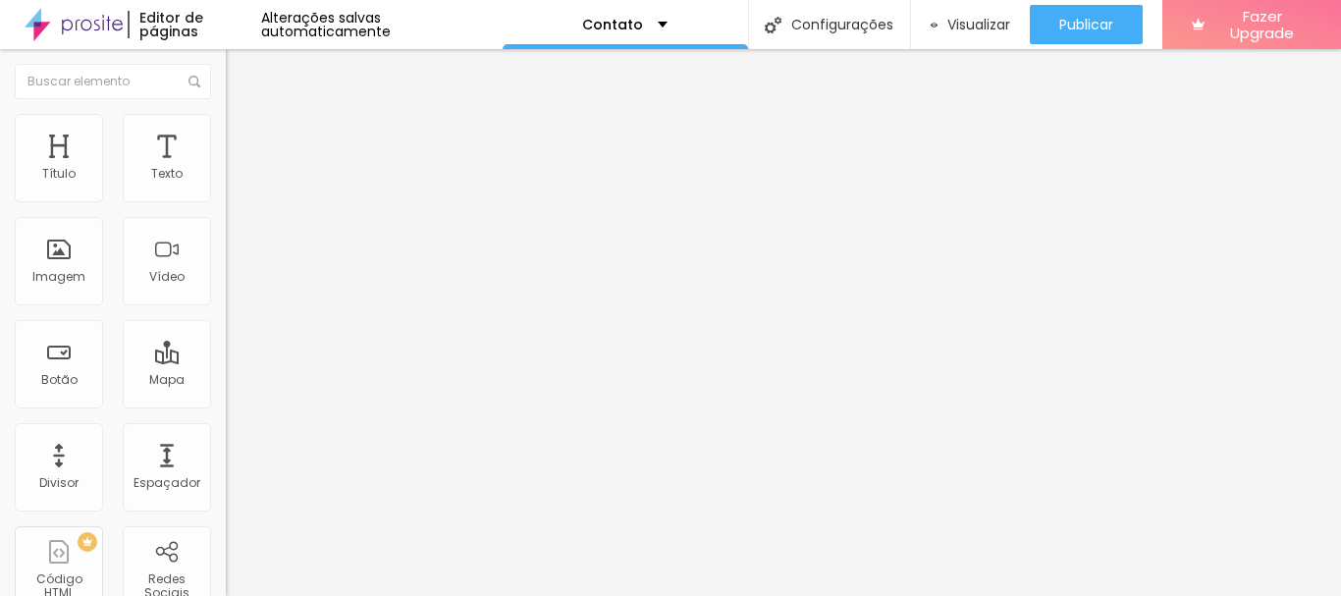
drag, startPoint x: 200, startPoint y: 212, endPoint x: 49, endPoint y: 201, distance: 151.6
click at [226, 393] on input "SouzaThiagoFotografia" at bounding box center [359, 403] width 267 height 20
click at [226, 393] on input at bounding box center [359, 403] width 267 height 20
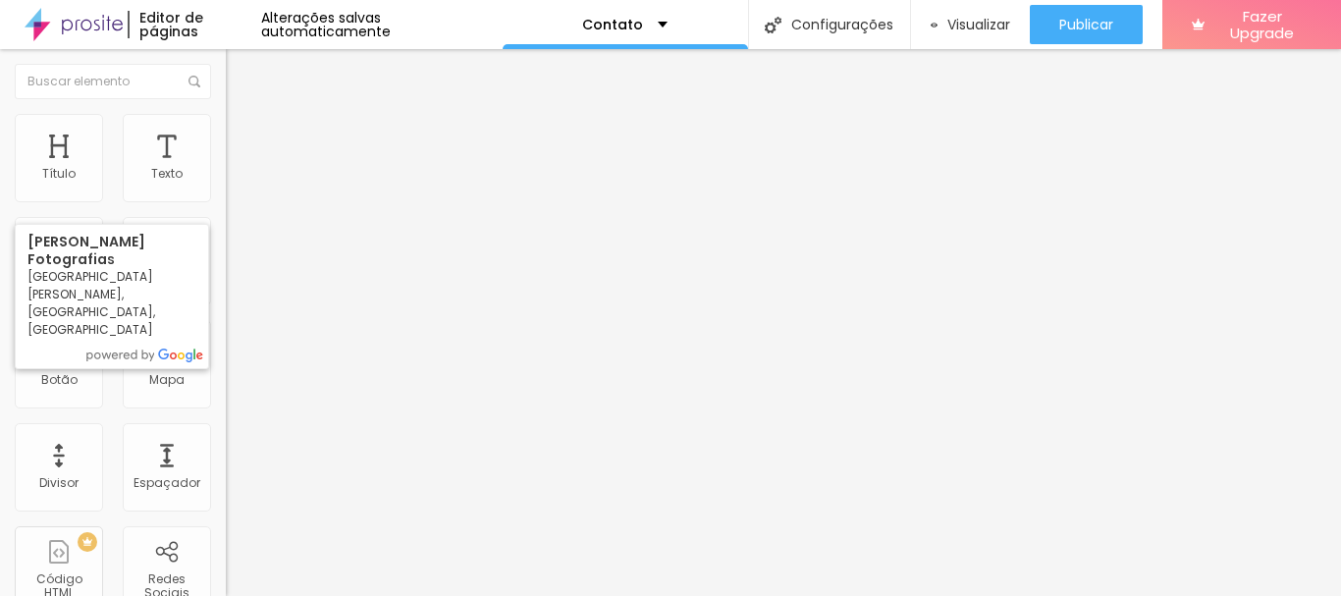
click at [226, 393] on input "Thiag Souza Fotografia" at bounding box center [359, 403] width 267 height 20
type input "Thiago Souza Fotografia"
drag, startPoint x: 188, startPoint y: 207, endPoint x: 28, endPoint y: 210, distance: 159.1
click at [226, 210] on div "Thiago Souza Fotografia" at bounding box center [339, 288] width 226 height 247
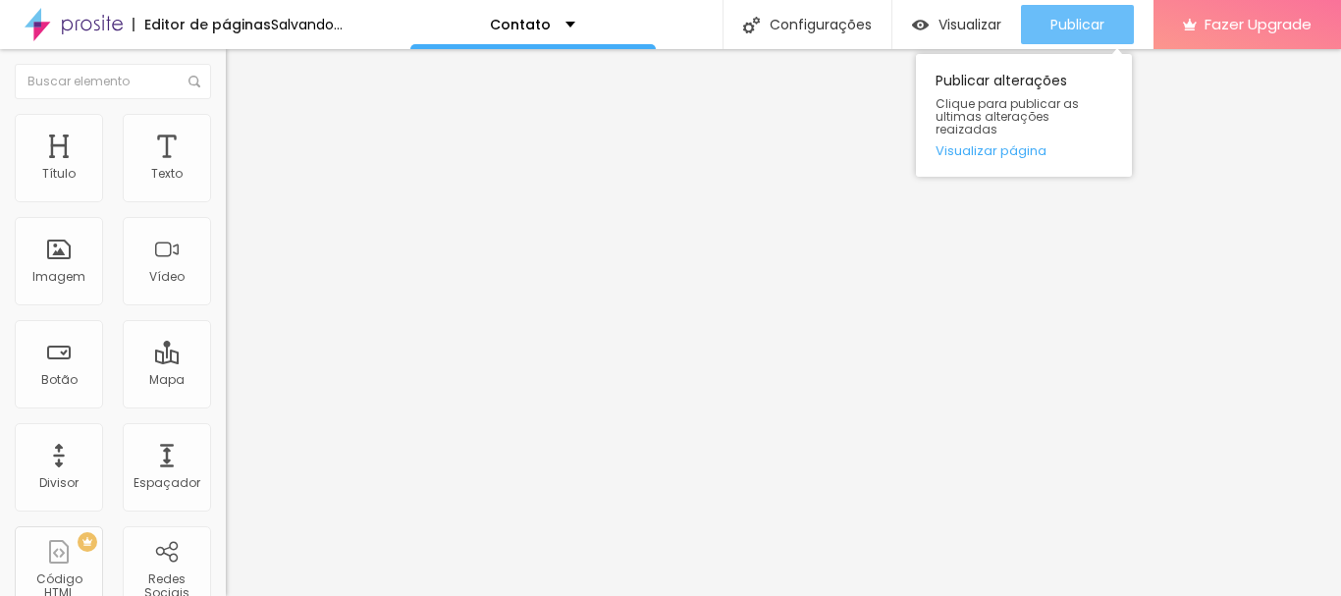
click at [1081, 27] on span "Publicar" at bounding box center [1078, 25] width 54 height 16
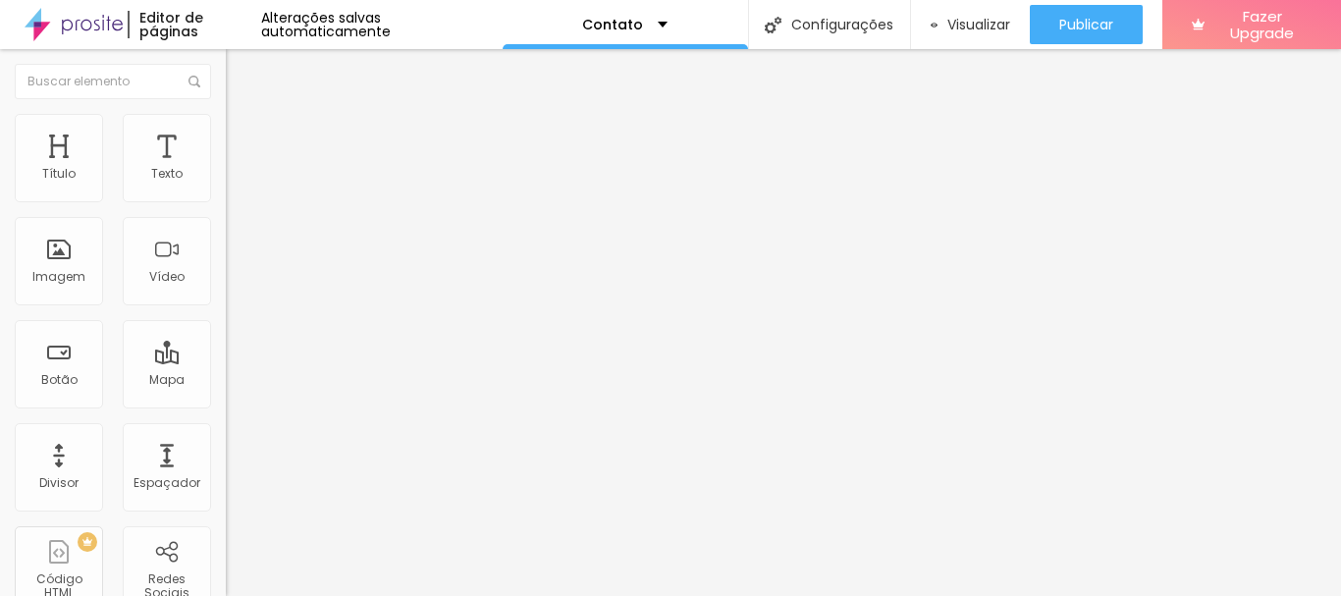
click at [90, 28] on img at bounding box center [74, 24] width 98 height 49
